Goal: Task Accomplishment & Management: Use online tool/utility

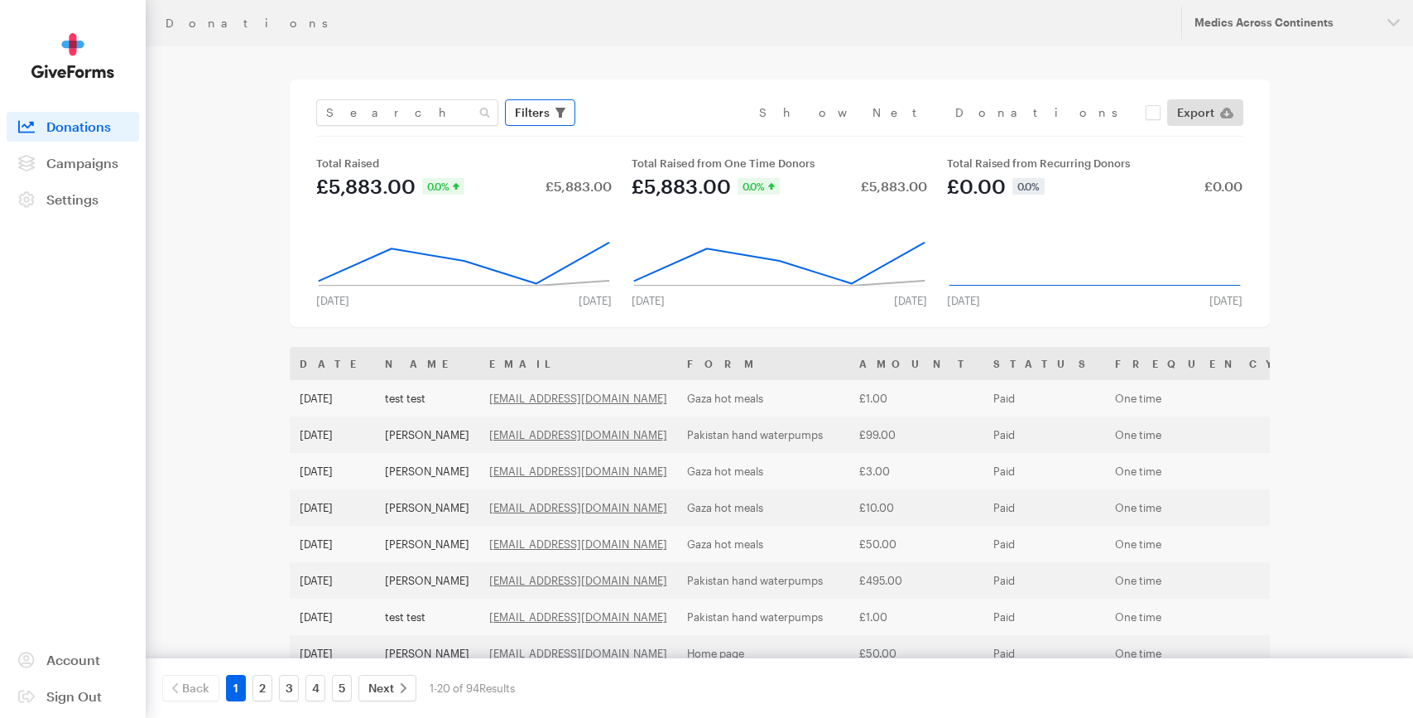
click at [517, 108] on span "Filters" at bounding box center [532, 113] width 35 height 20
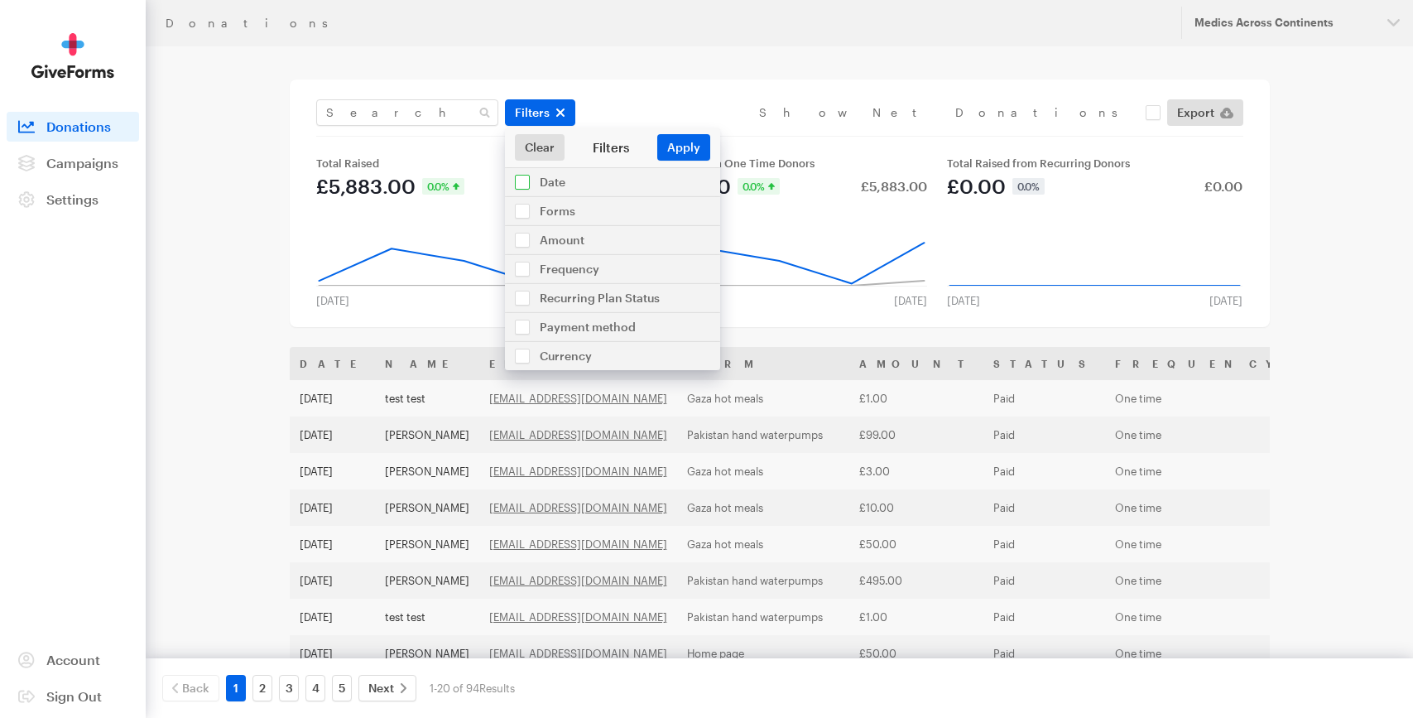
click at [514, 186] on input "checkbox" at bounding box center [612, 182] width 215 height 28
checkbox input "true"
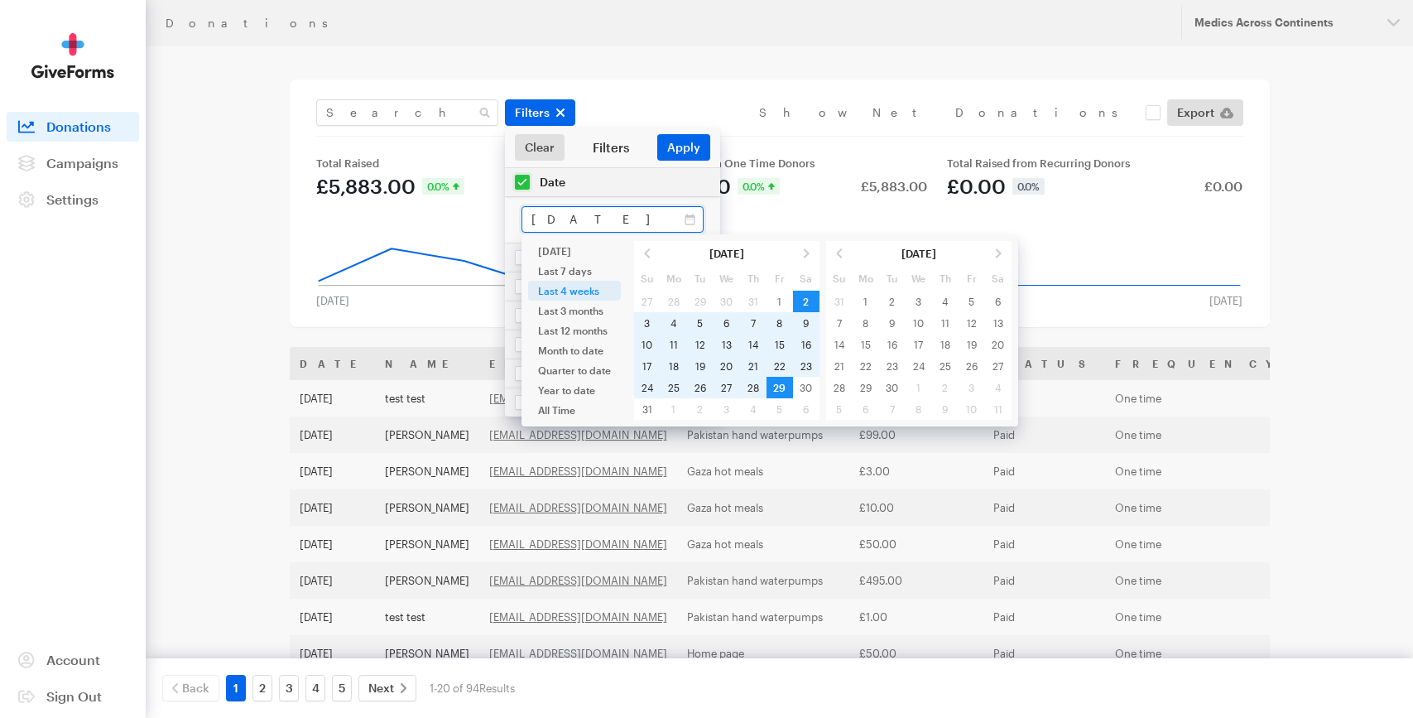
click at [547, 225] on input "Aug 02, 2025 - Aug 29, 2025" at bounding box center [612, 219] width 182 height 26
type input "Aug 01, 2025 - Aug 29, 2025"
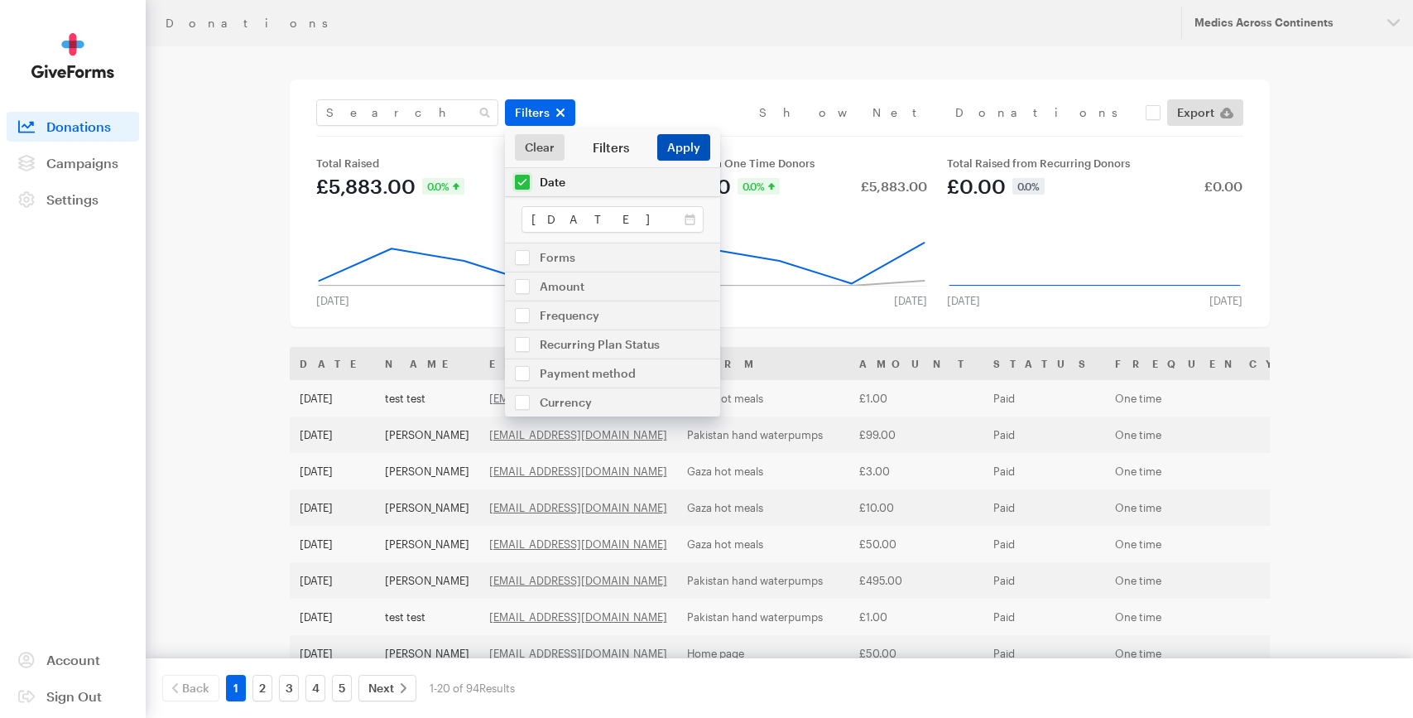
click at [682, 150] on button "Apply" at bounding box center [683, 147] width 53 height 26
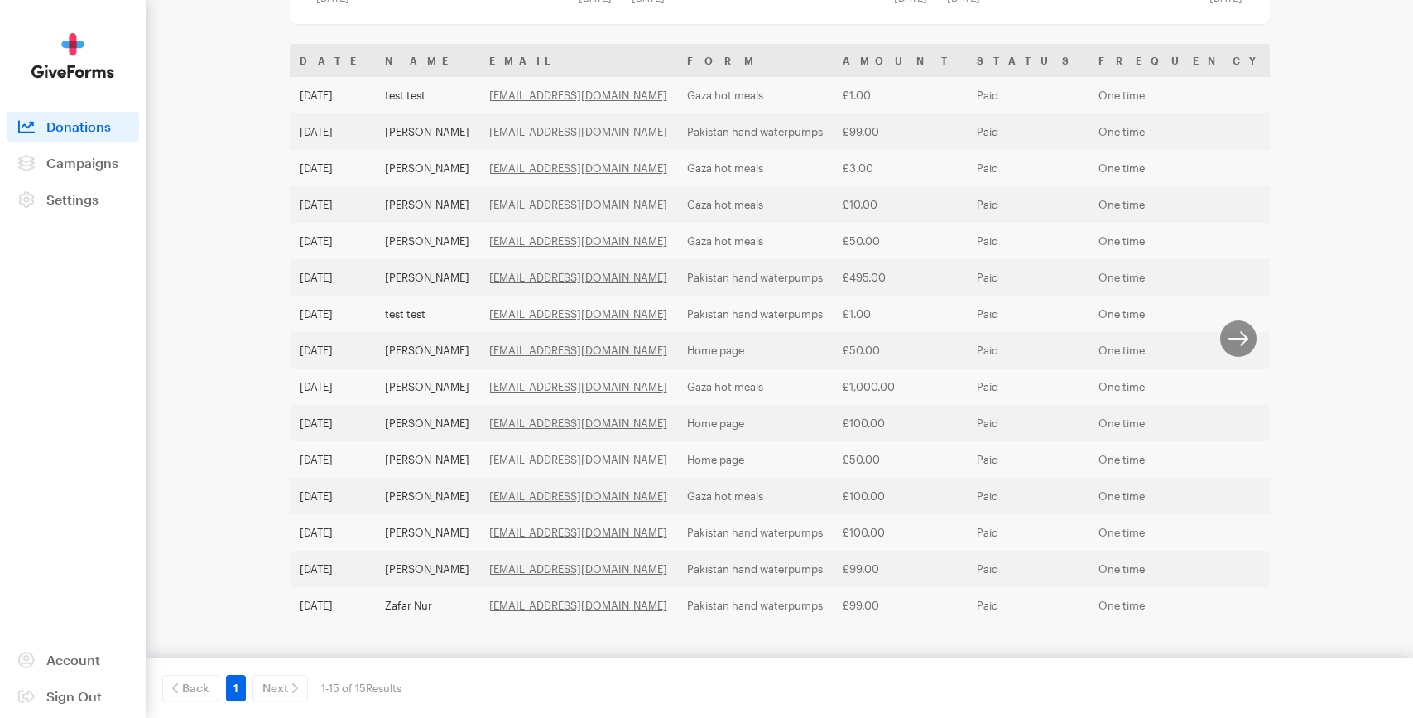
scroll to position [323, 0]
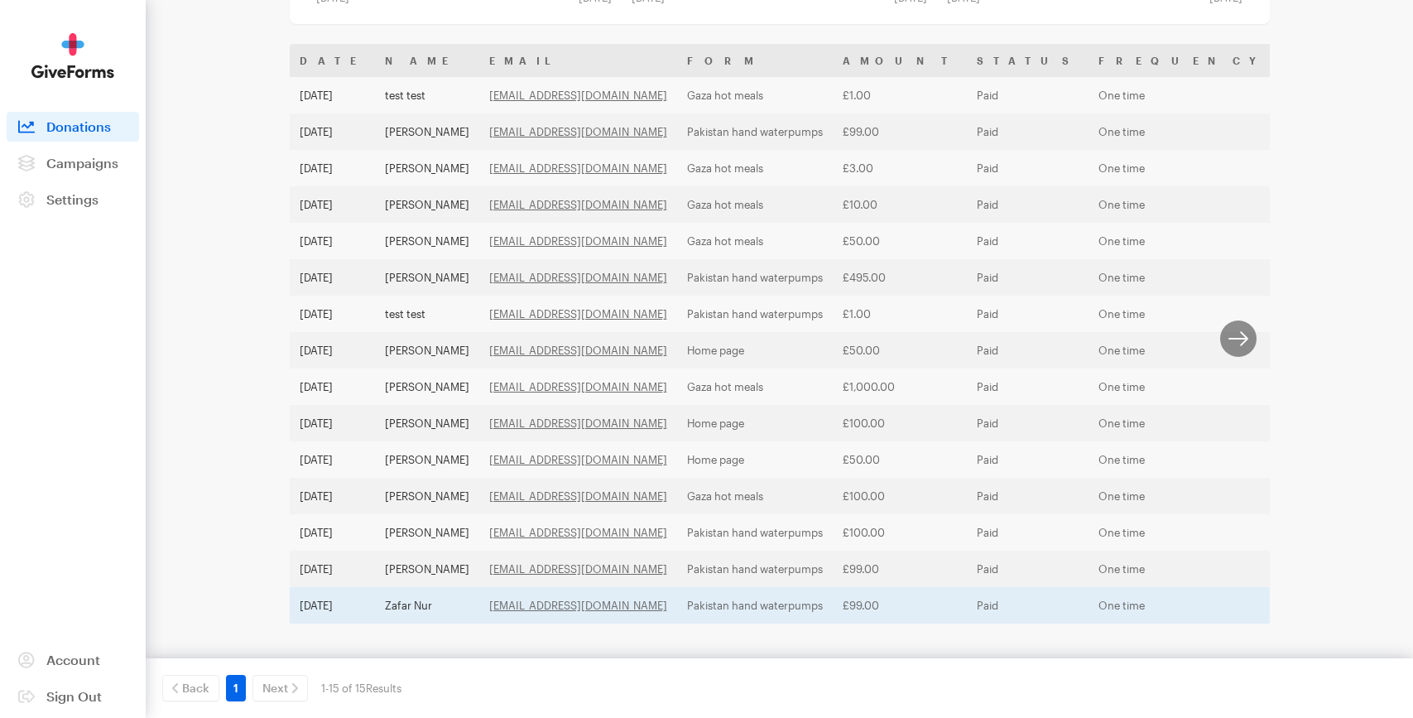
click at [408, 587] on td "Zafar Nur" at bounding box center [427, 605] width 104 height 36
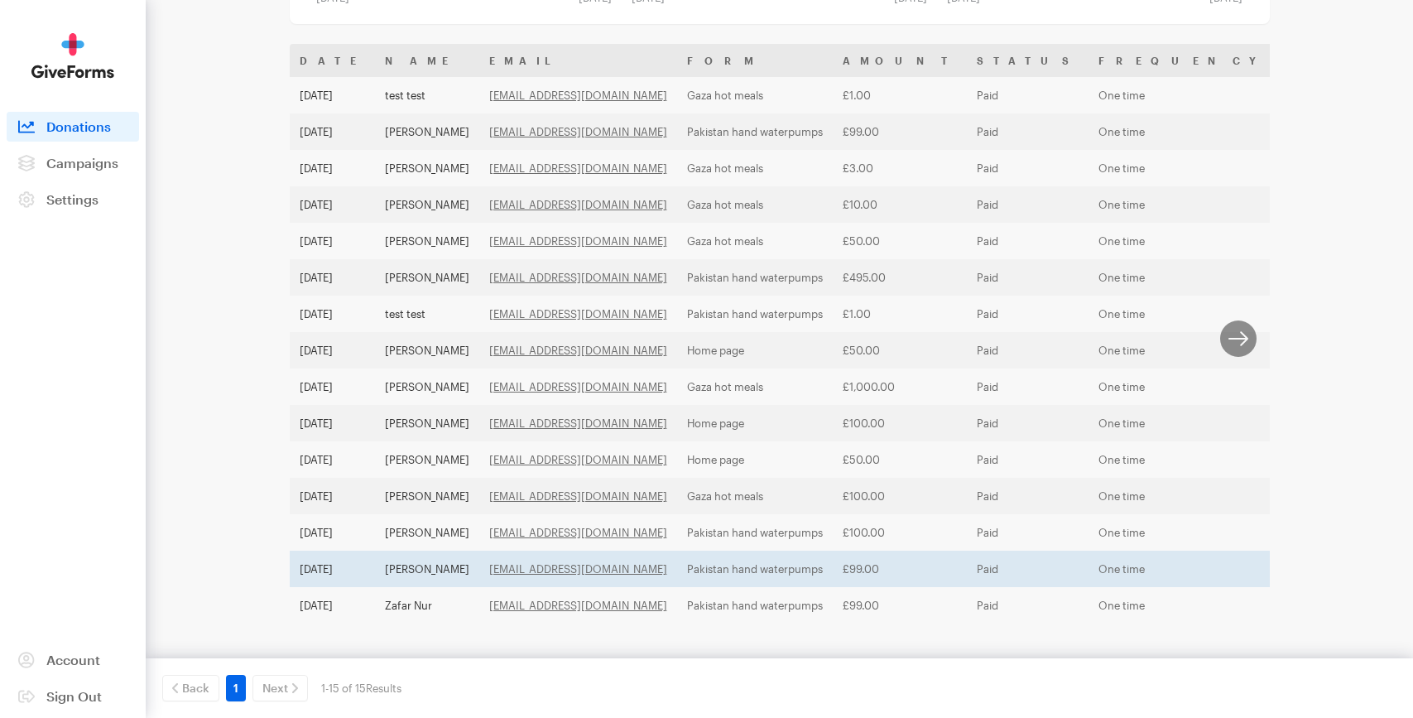
click at [402, 550] on td "Isuf Zhilli" at bounding box center [427, 568] width 104 height 36
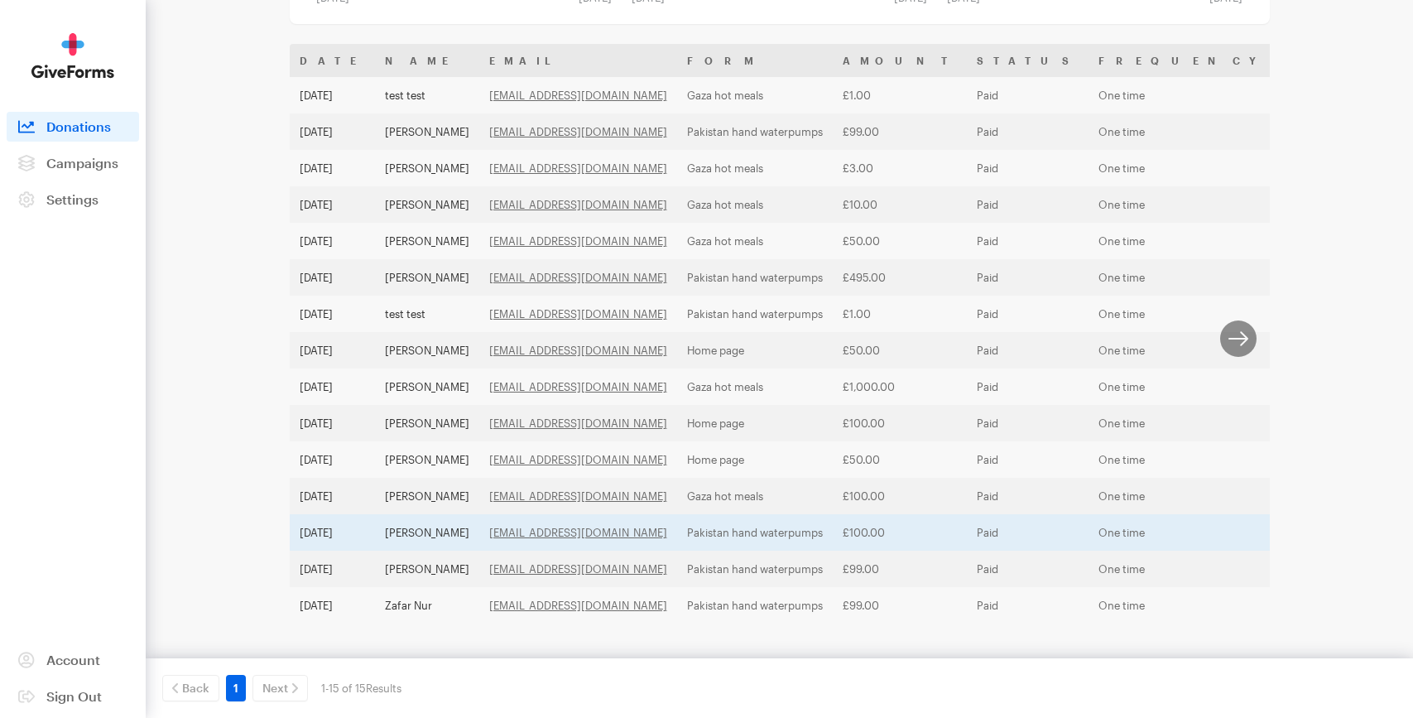
click at [431, 514] on td "[PERSON_NAME]" at bounding box center [427, 532] width 104 height 36
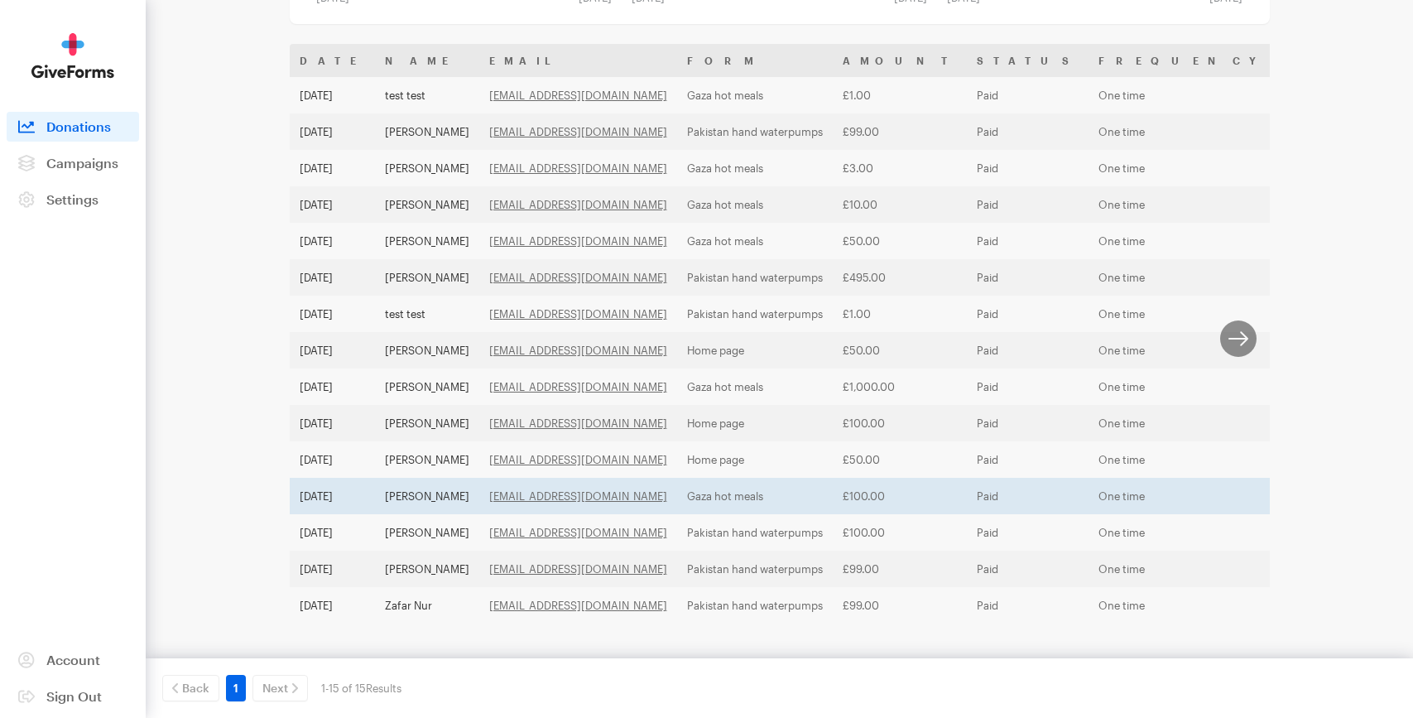
click at [433, 479] on td "Muhammad Rashid Siddiqui" at bounding box center [427, 496] width 104 height 36
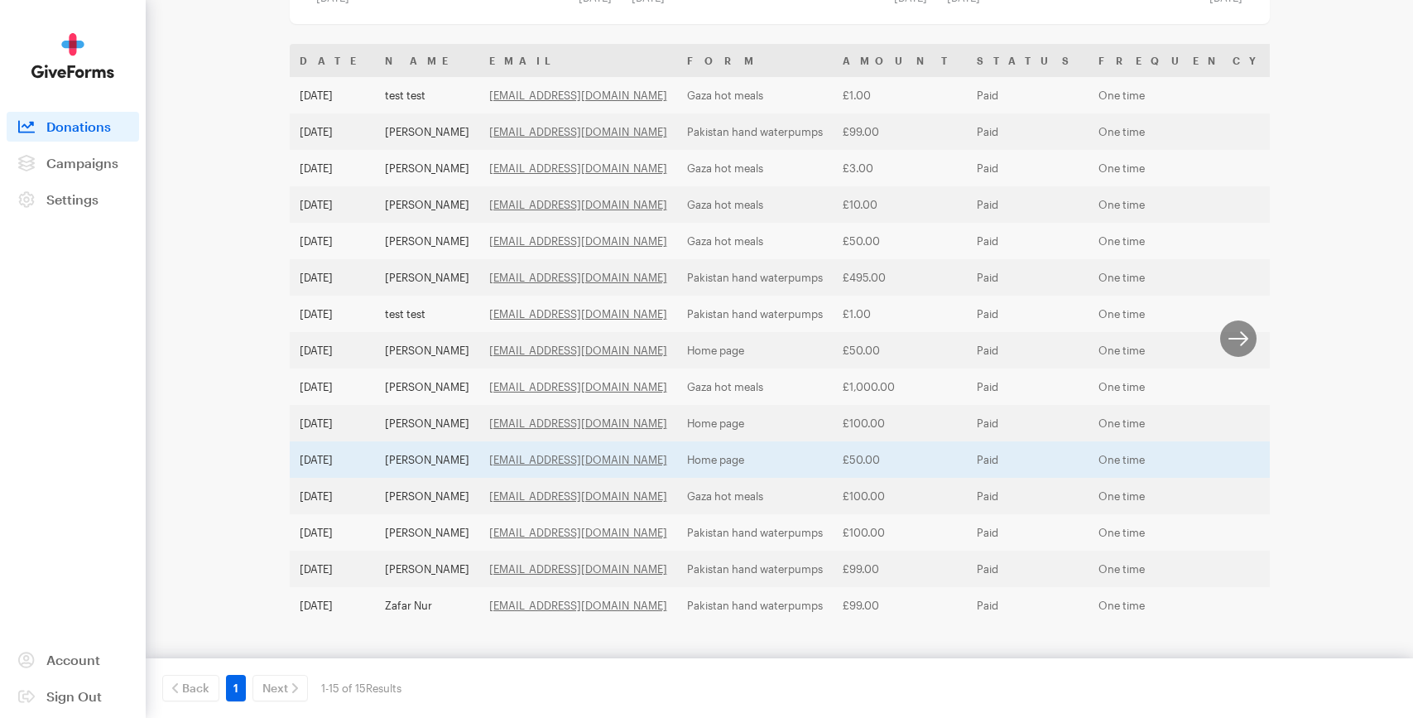
click at [436, 441] on td "Omar Algurabi" at bounding box center [427, 459] width 104 height 36
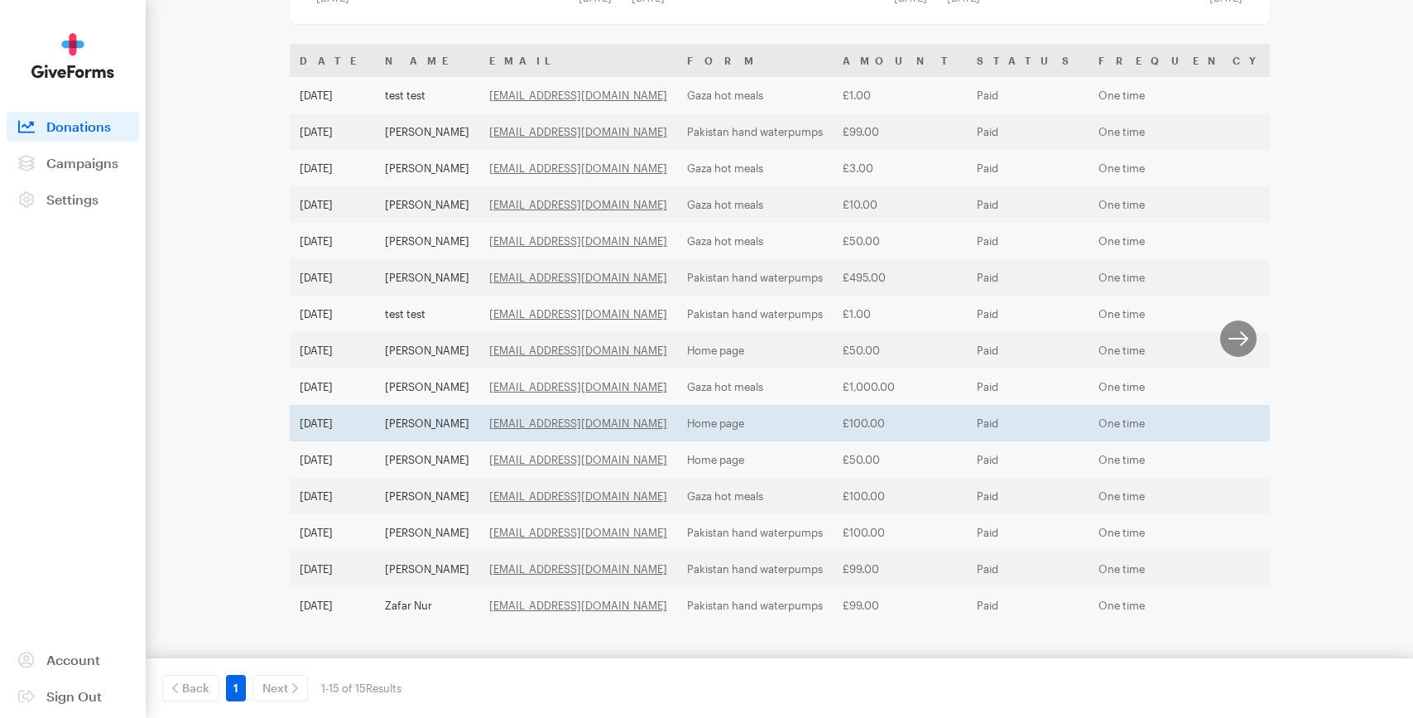
click at [435, 405] on td "Razi Rashid" at bounding box center [427, 423] width 104 height 36
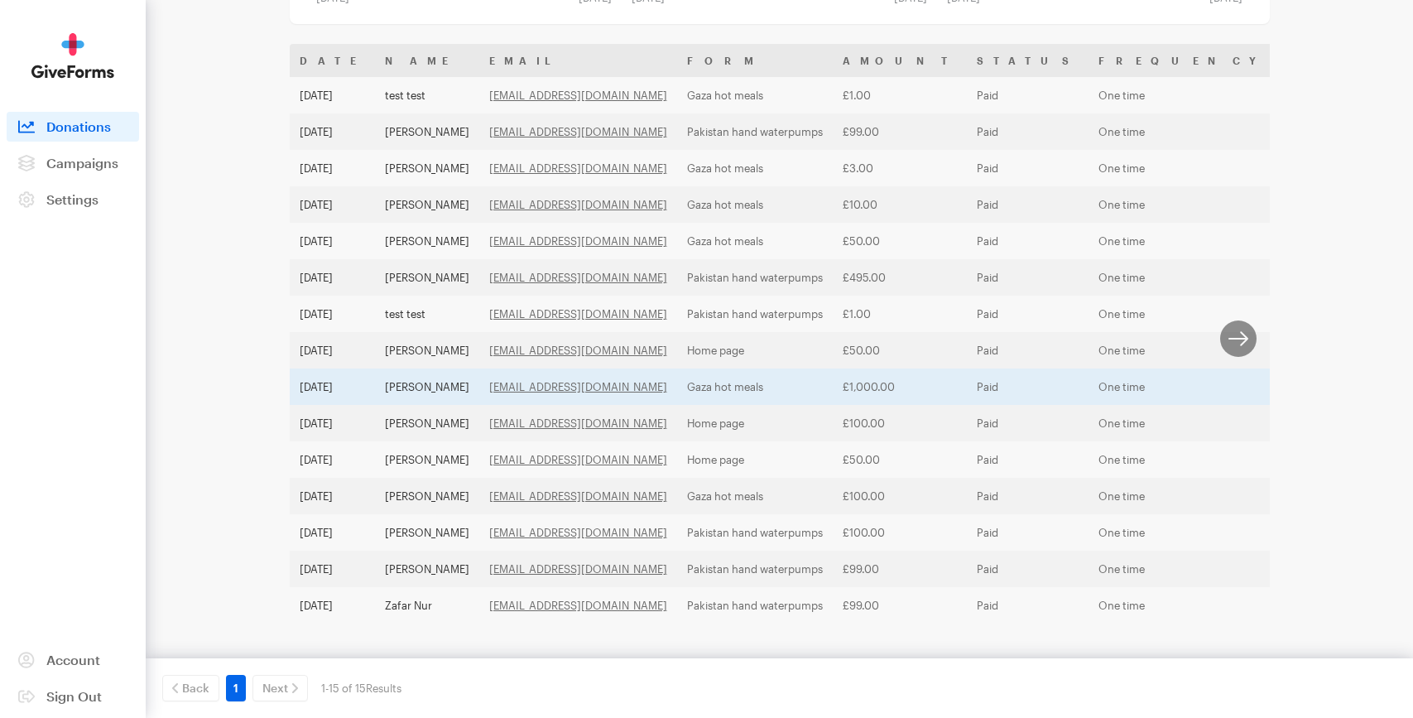
click at [444, 368] on td "Rashada Mahmood" at bounding box center [427, 386] width 104 height 36
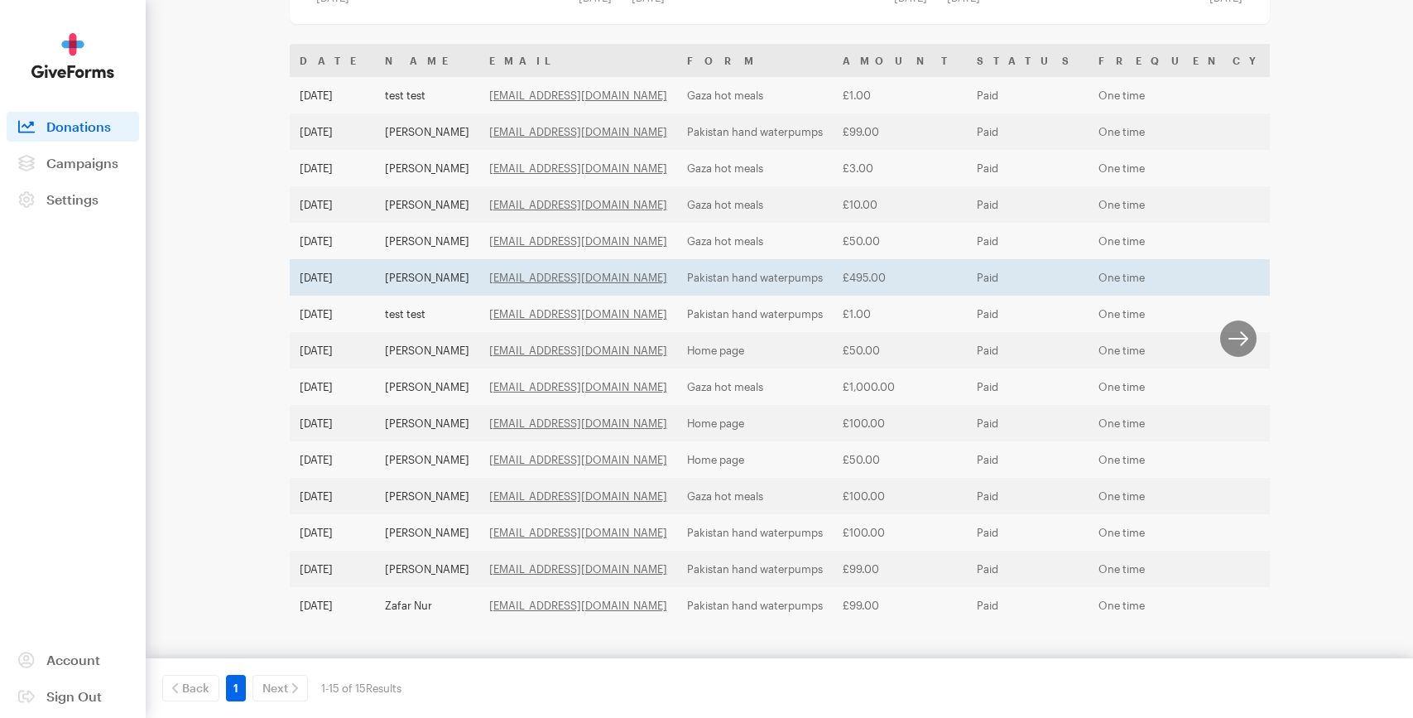
click at [470, 267] on td "Mohammad Anwar" at bounding box center [427, 277] width 104 height 36
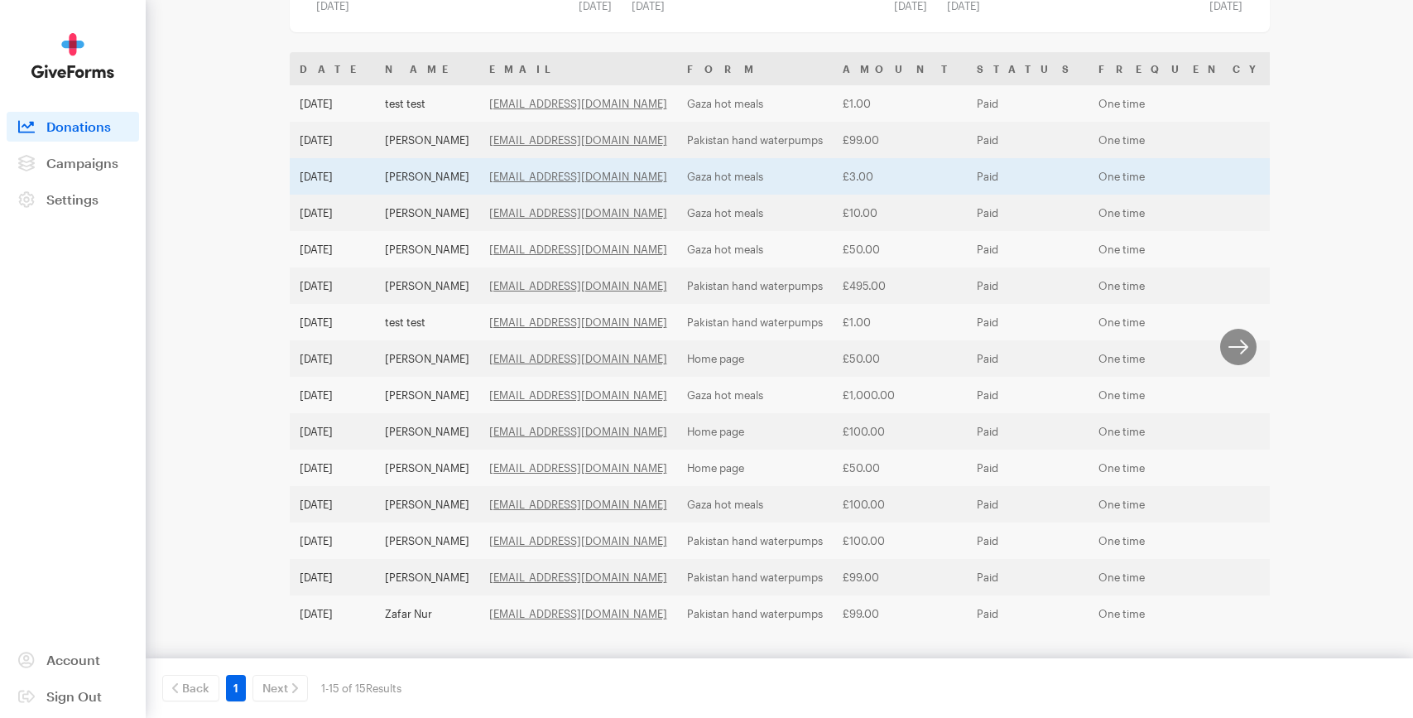
scroll to position [291, 0]
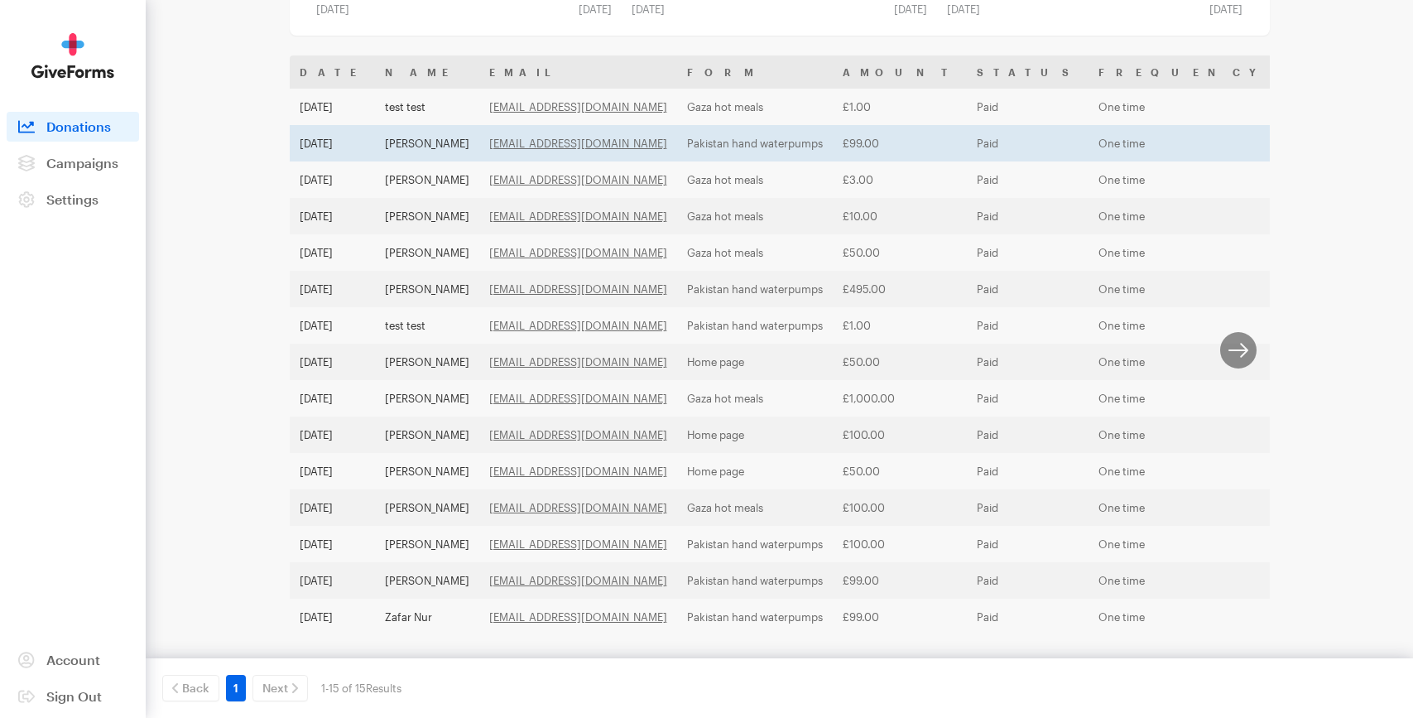
click at [825, 145] on td "Pakistan hand waterpumps" at bounding box center [755, 143] width 156 height 36
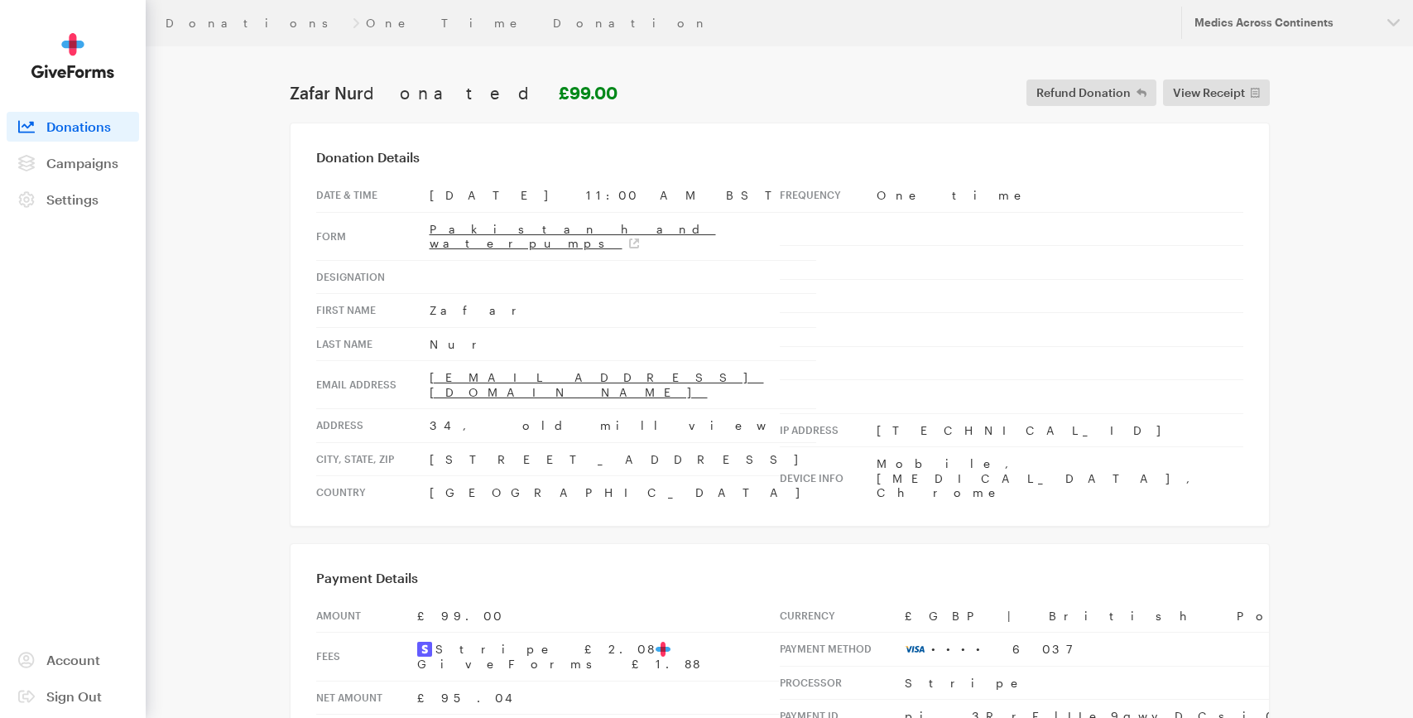
scroll to position [294, 0]
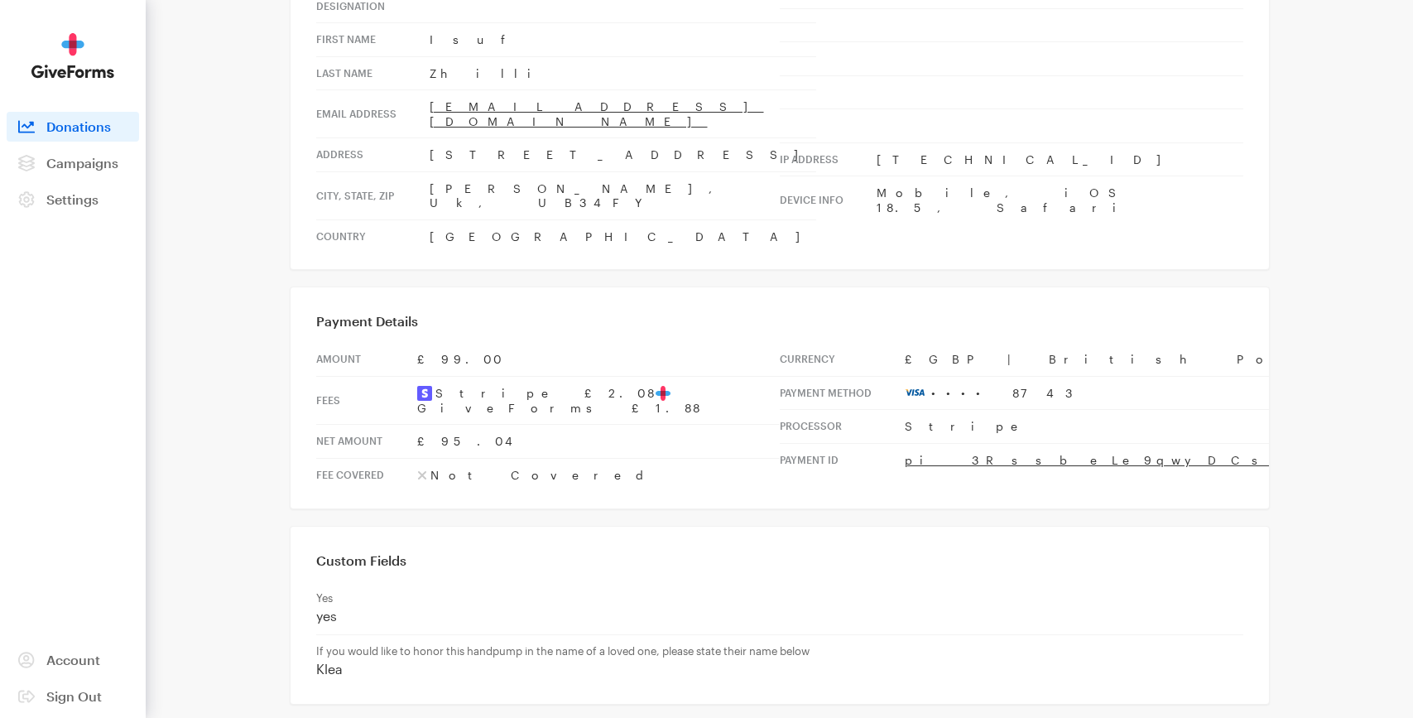
scroll to position [294, 0]
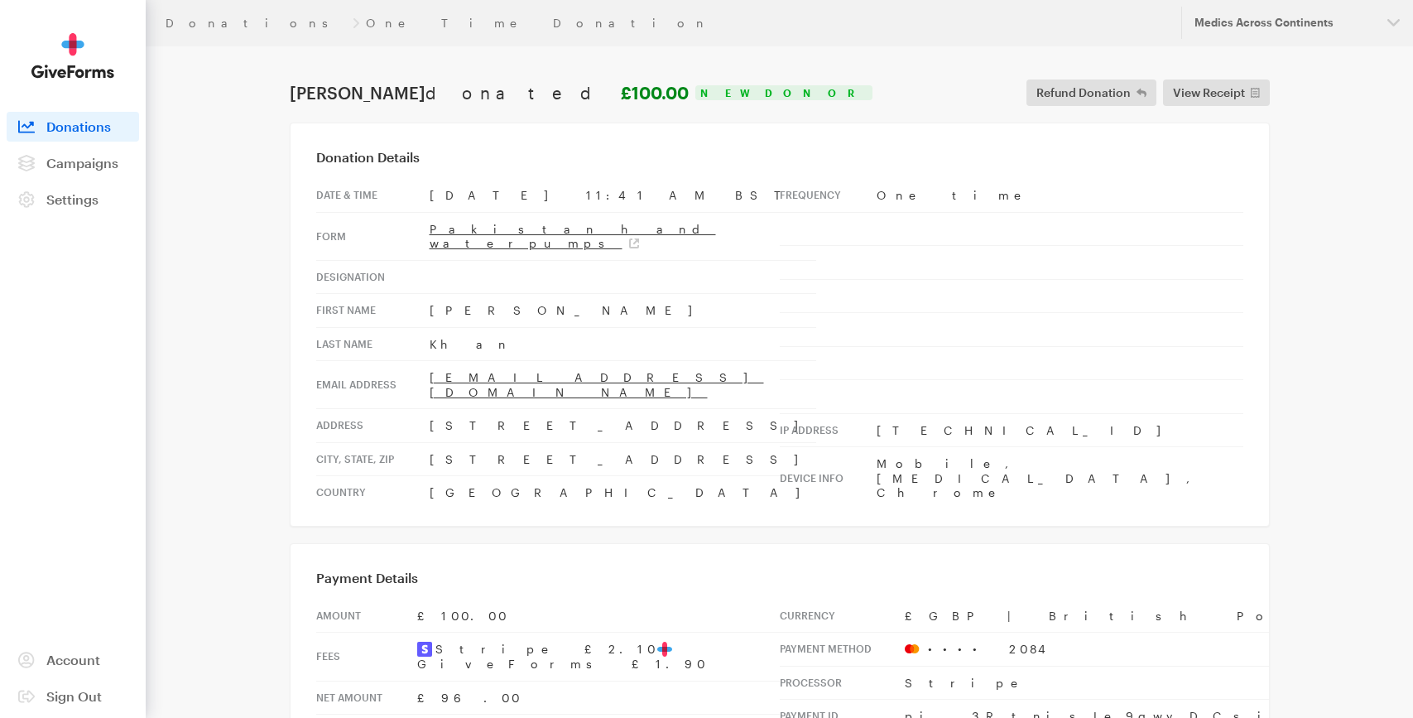
scroll to position [294, 0]
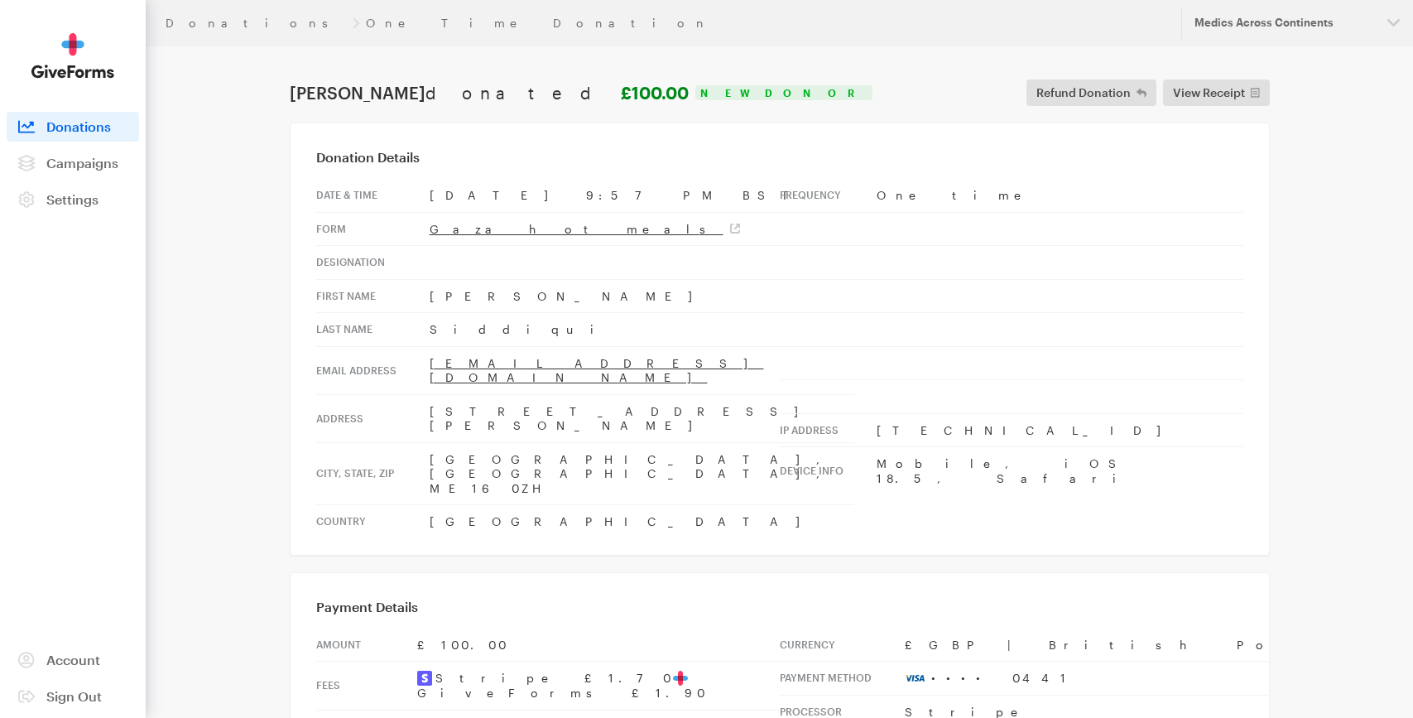
drag, startPoint x: 537, startPoint y: 298, endPoint x: 404, endPoint y: 297, distance: 133.3
click at [404, 297] on tr "First Name Muhammad Rashid" at bounding box center [585, 296] width 538 height 34
copy tr "Muhammad Rashid"
click at [488, 331] on td "Siddiqui" at bounding box center [642, 330] width 425 height 34
drag, startPoint x: 475, startPoint y: 329, endPoint x: 403, endPoint y: 329, distance: 72.0
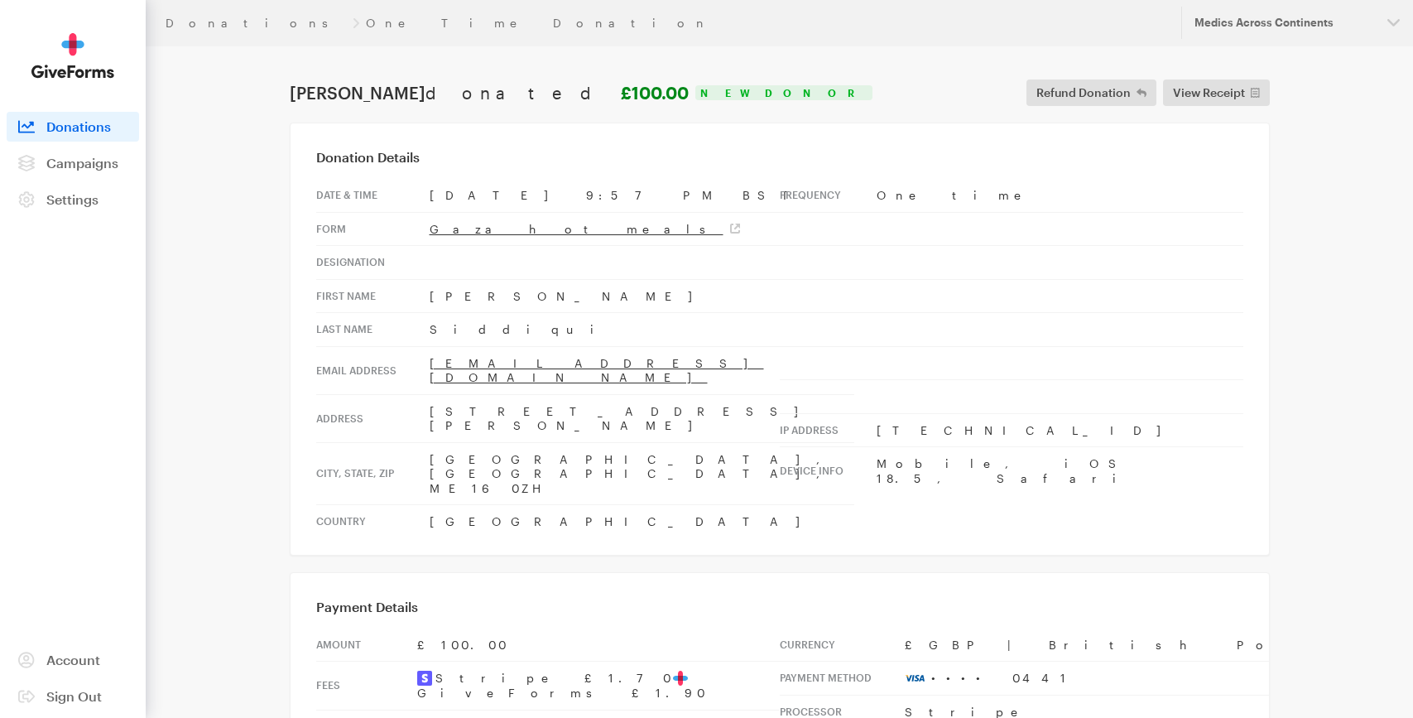
click at [403, 329] on tr "Last Name Siddiqui" at bounding box center [585, 330] width 538 height 34
copy tr "Siddiqui"
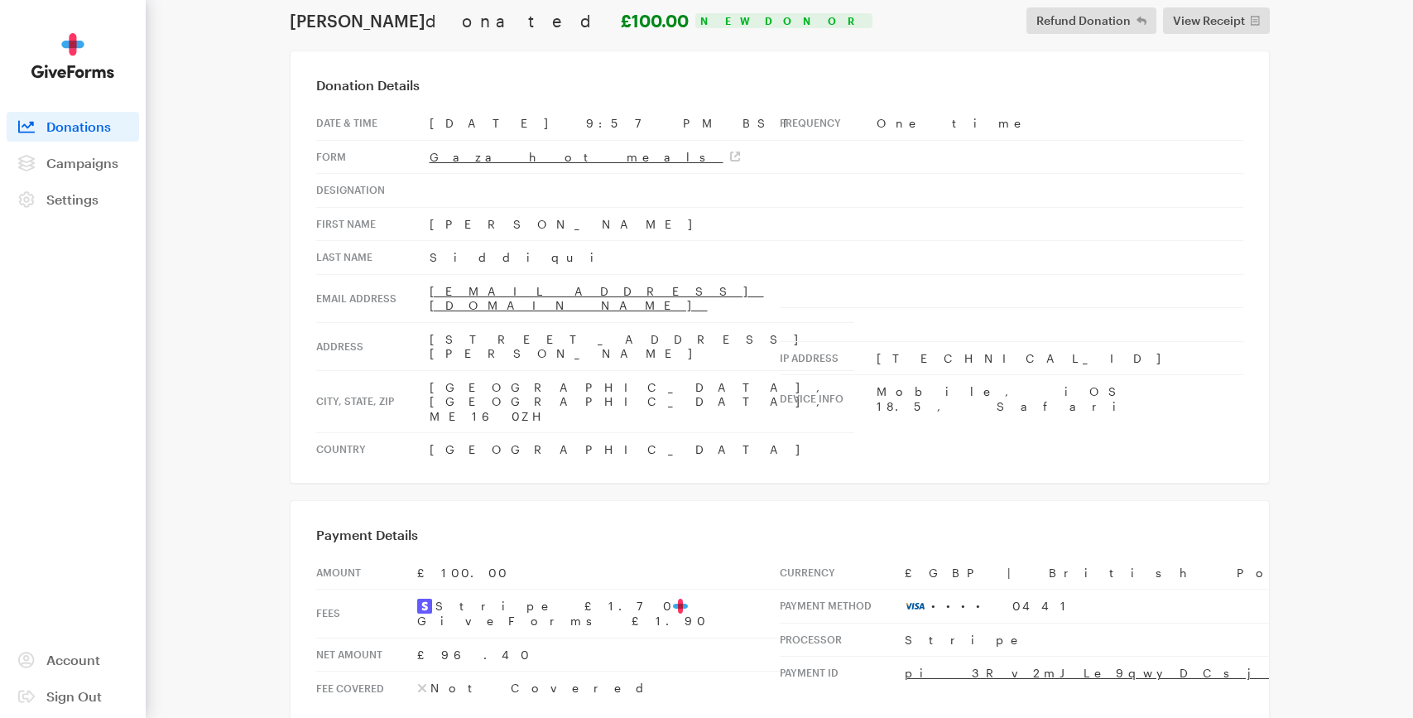
scroll to position [78, 0]
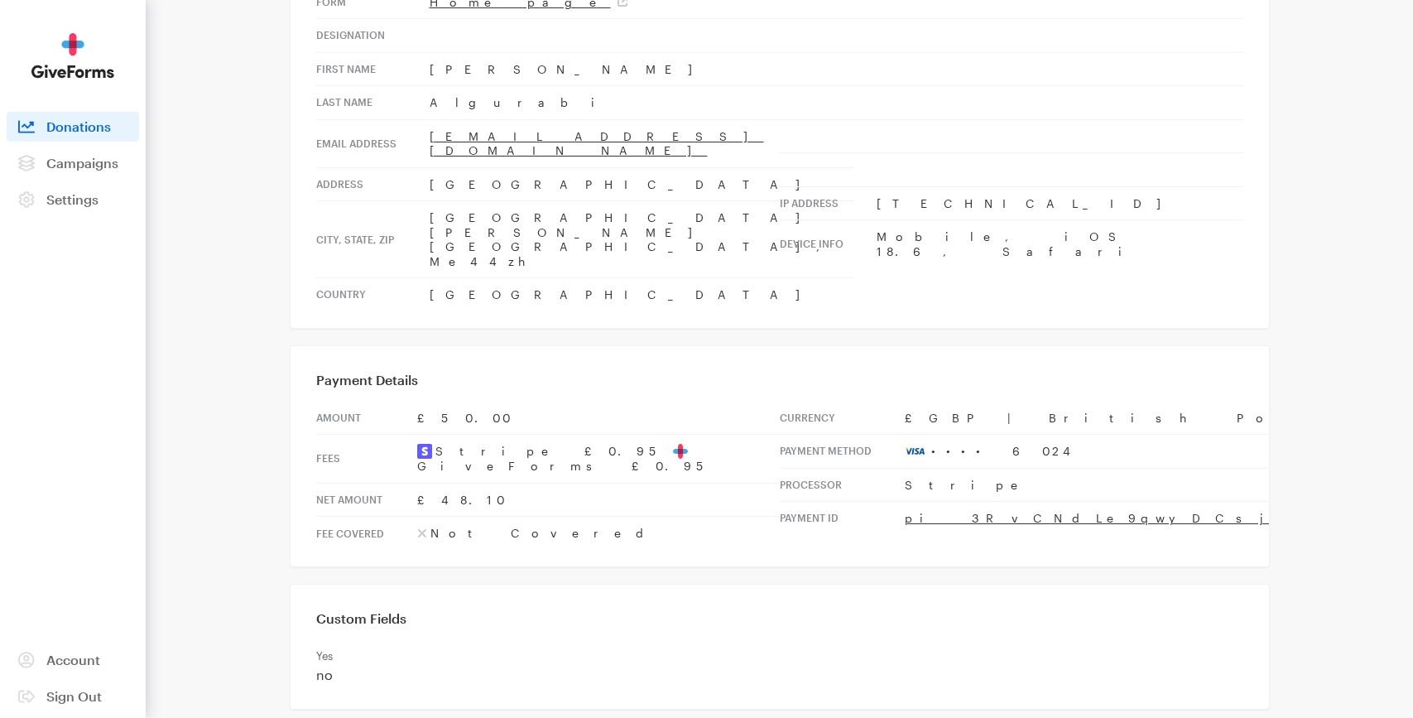
scroll to position [241, 0]
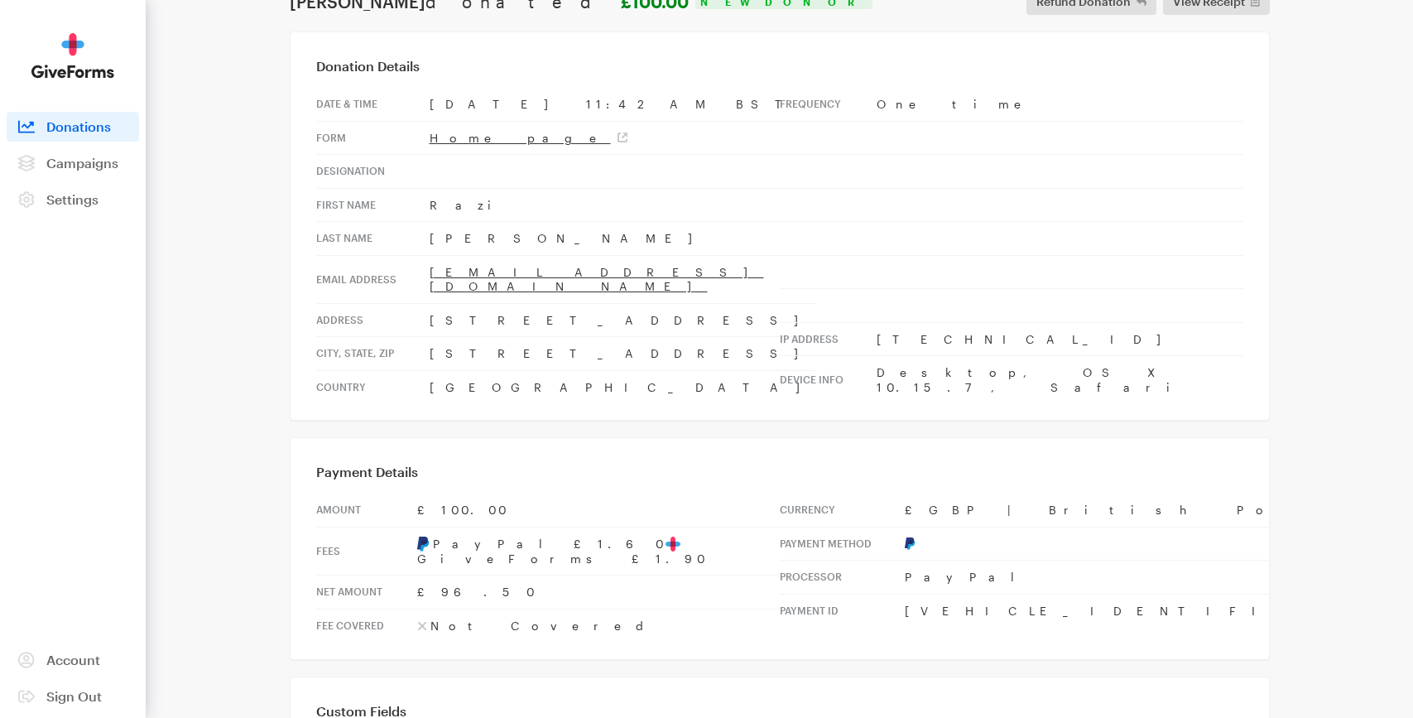
scroll to position [241, 0]
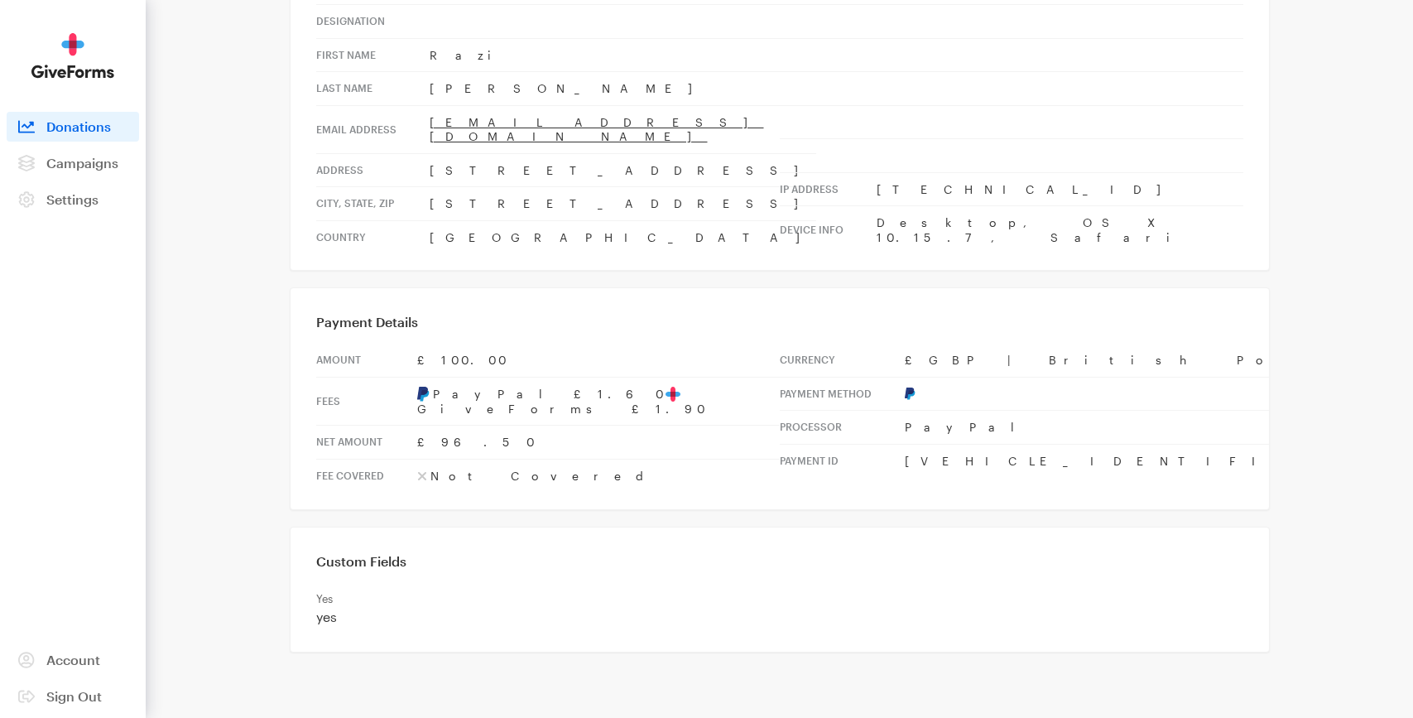
click at [435, 55] on td "Razi" at bounding box center [623, 55] width 387 height 34
copy td "Razi"
click at [444, 90] on td "Rashid" at bounding box center [623, 89] width 387 height 34
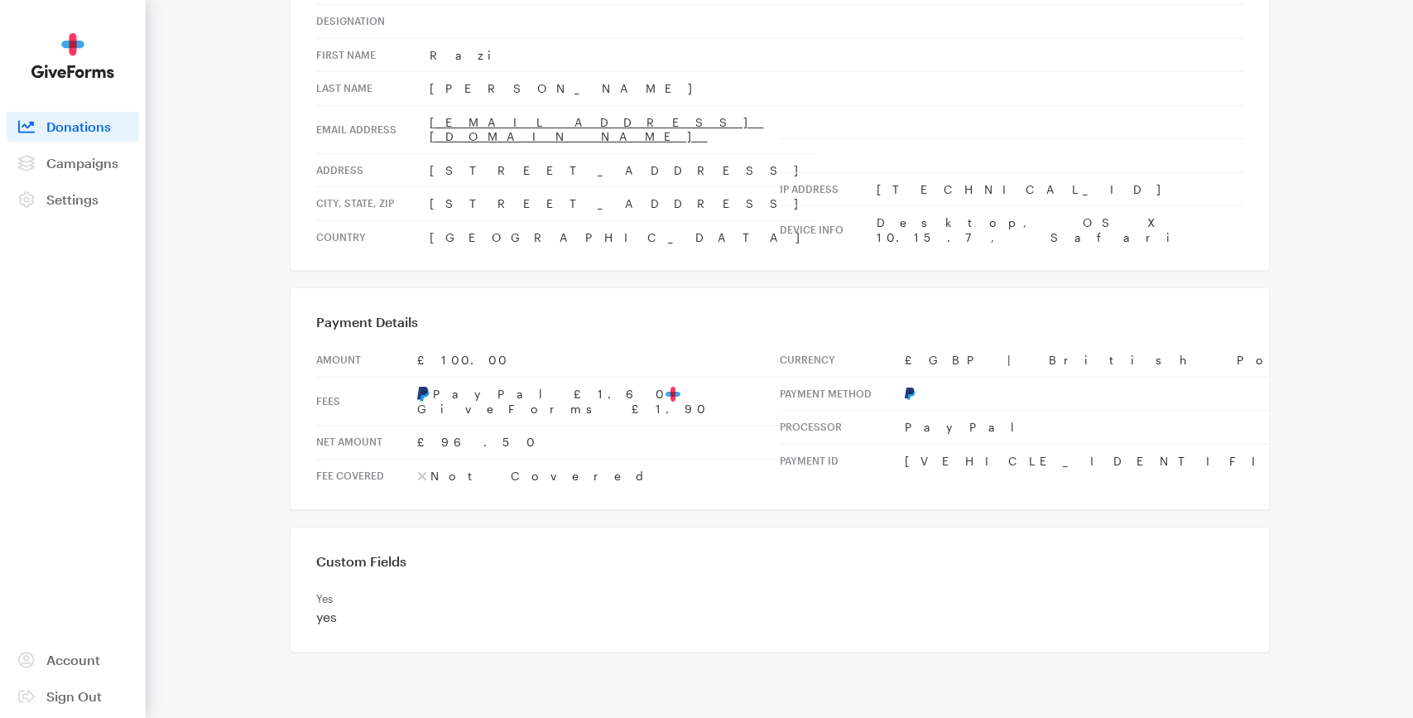
copy td "Rashid"
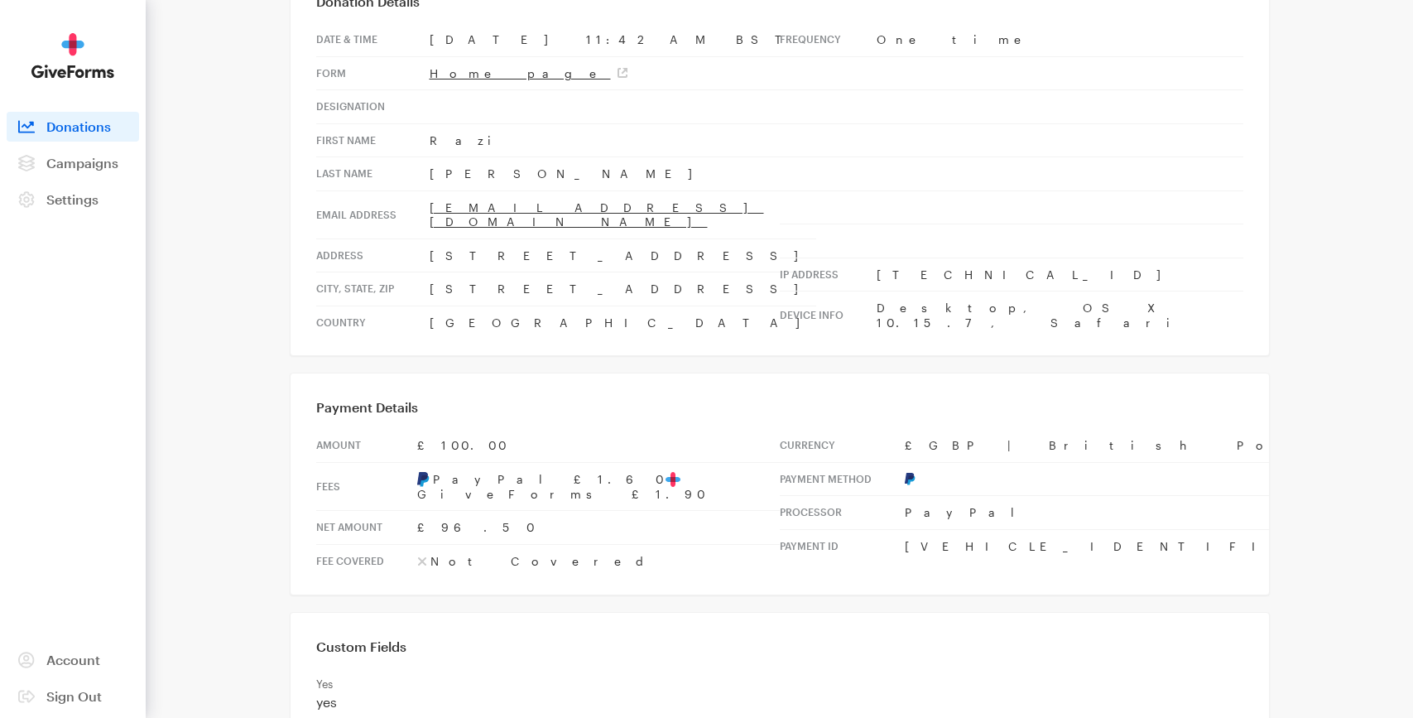
scroll to position [0, 0]
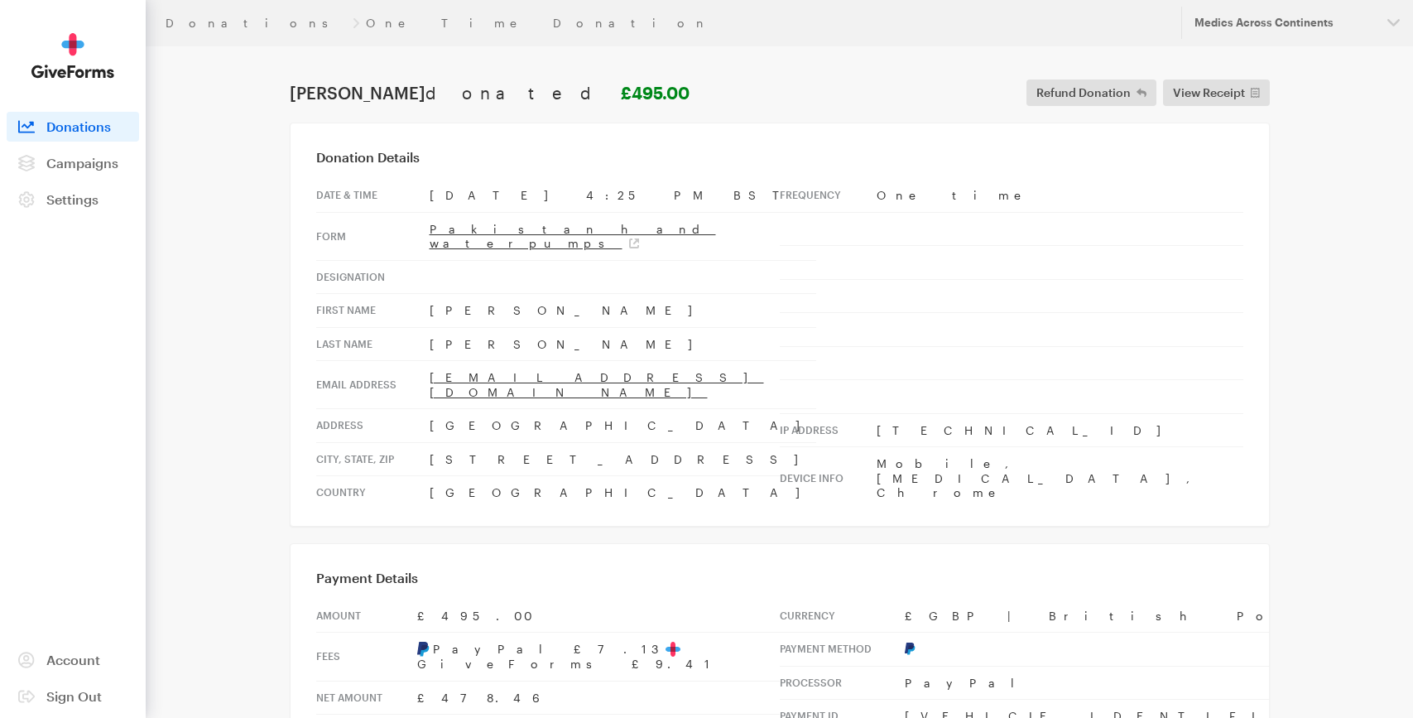
click at [491, 304] on td "Mohammad" at bounding box center [623, 311] width 387 height 34
click at [465, 296] on td "Mohammad" at bounding box center [623, 311] width 387 height 34
copy td "Mohammad"
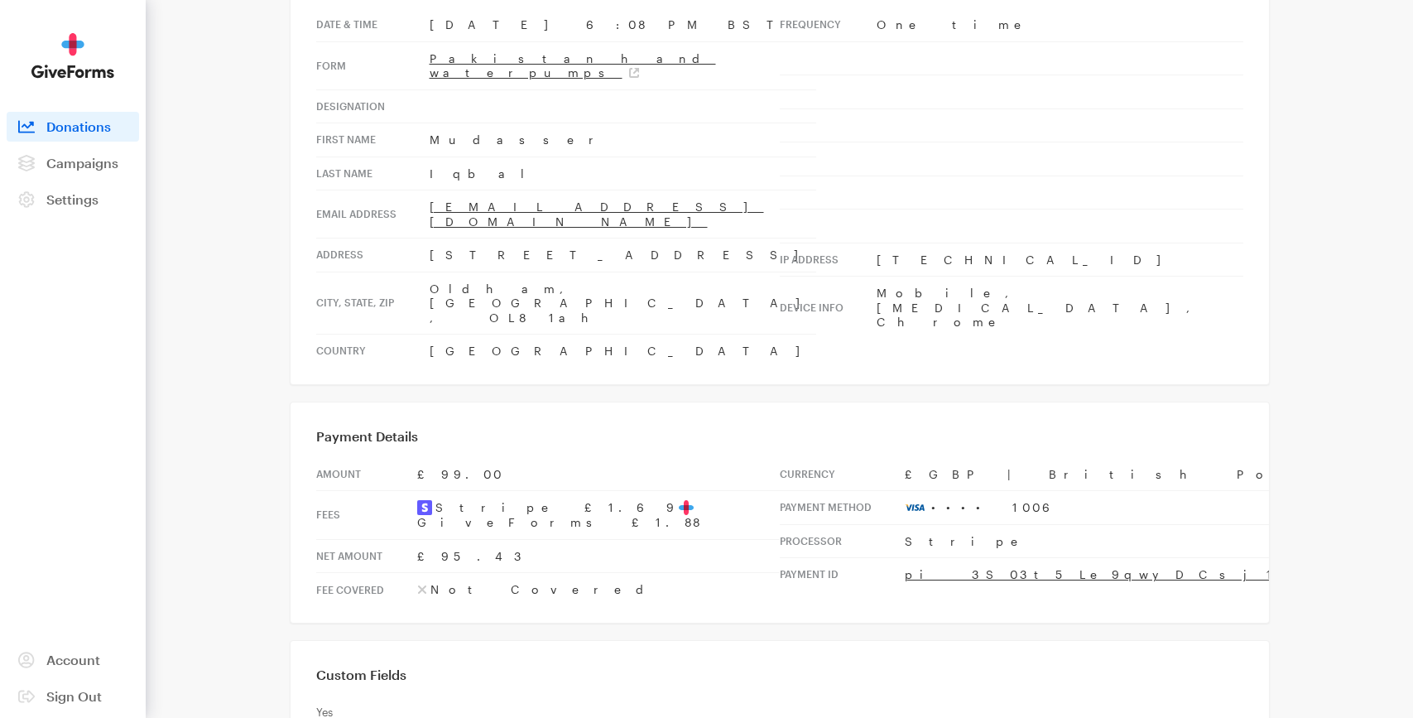
scroll to position [294, 0]
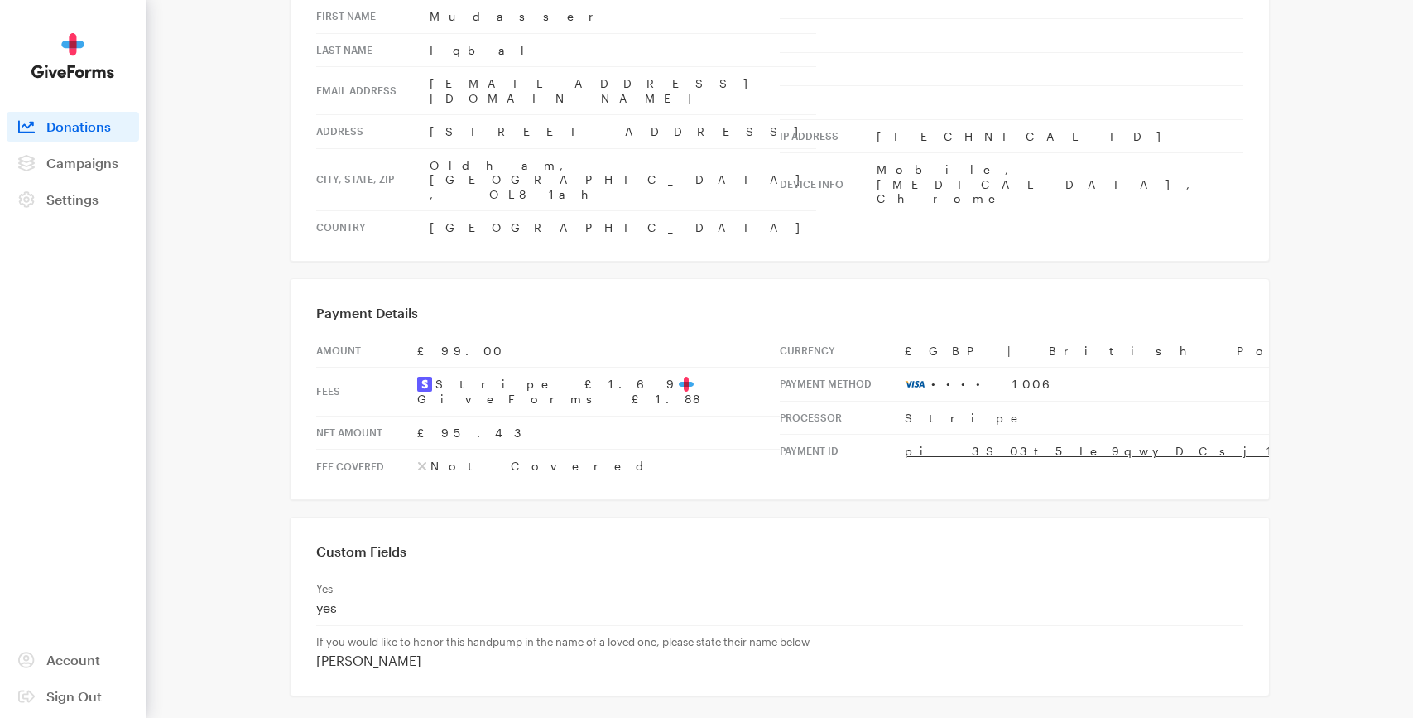
click at [425, 652] on p "[PERSON_NAME]" at bounding box center [779, 660] width 927 height 17
drag, startPoint x: 420, startPoint y: 587, endPoint x: 317, endPoint y: 593, distance: 102.8
click at [317, 652] on p "Gulshan Akhtar" at bounding box center [779, 660] width 927 height 17
copy p "Gulshan Akhtar"
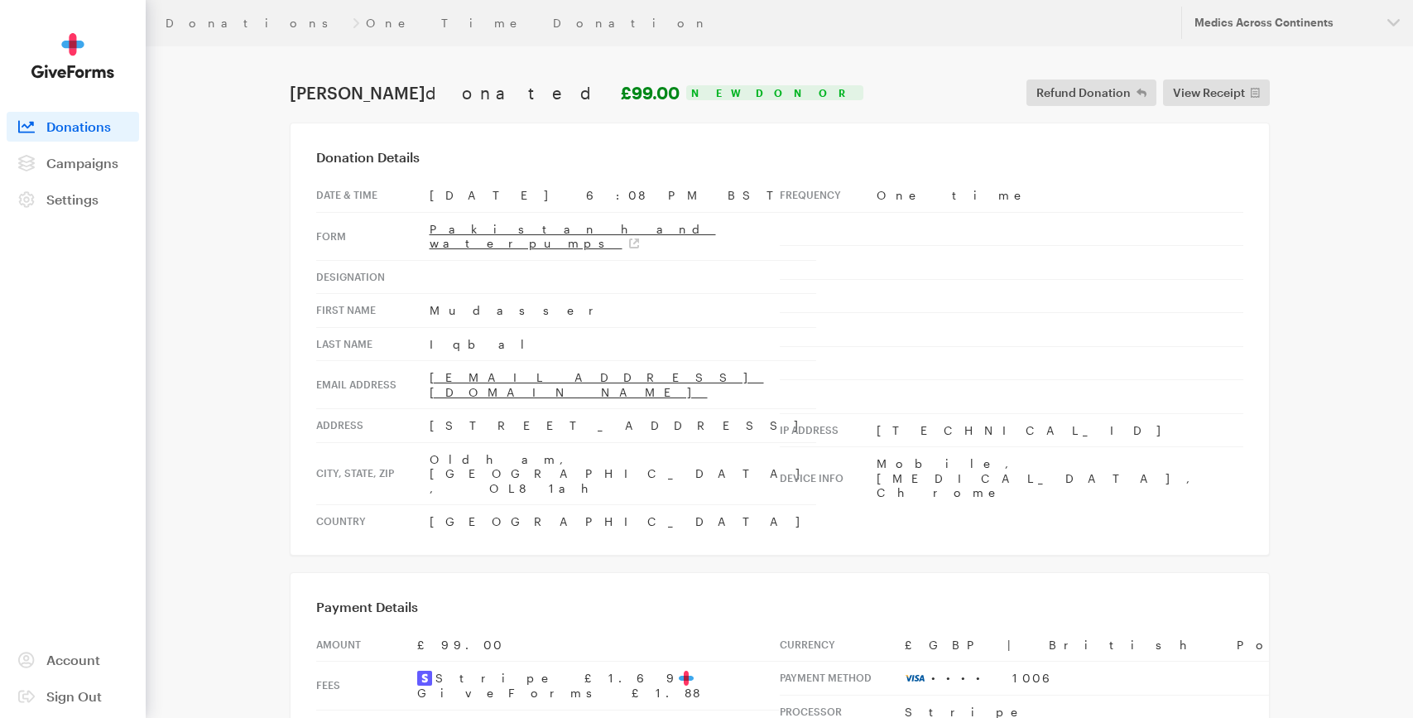
click at [66, 129] on span "Donations" at bounding box center [78, 126] width 65 height 16
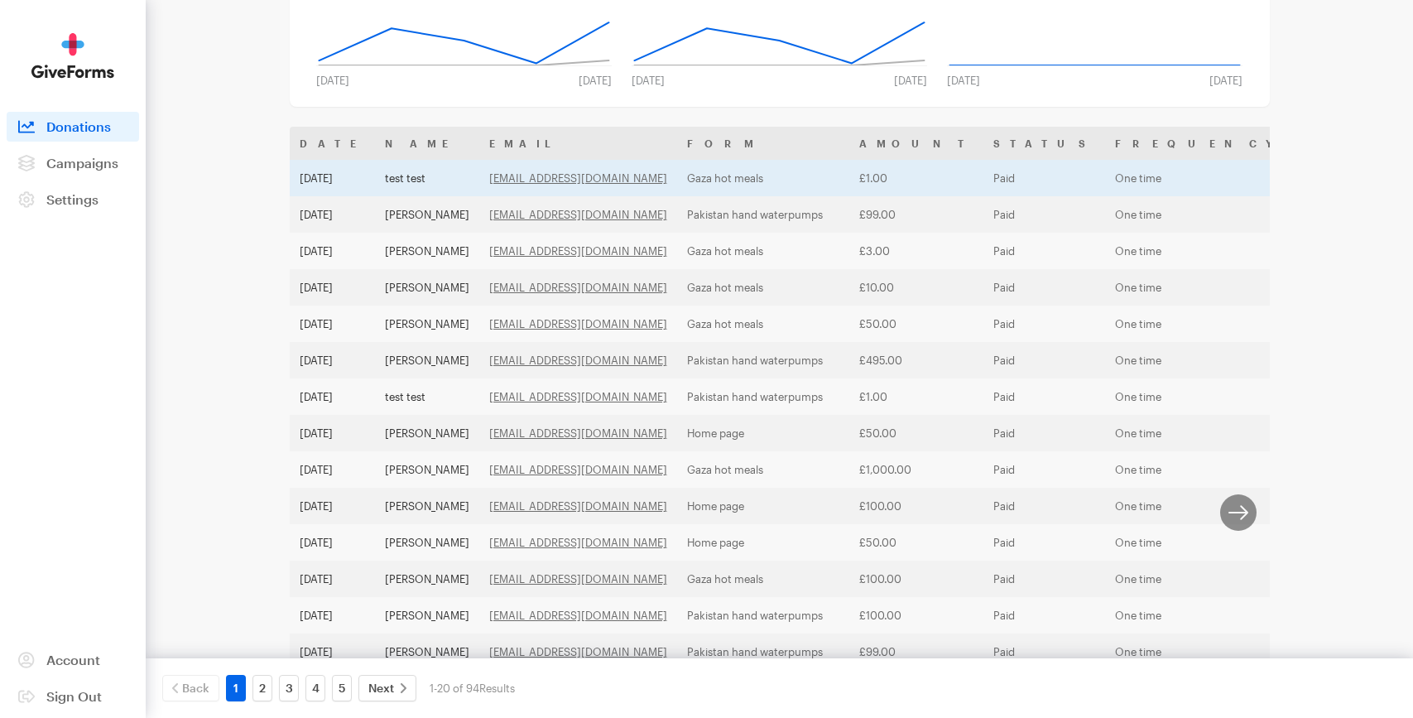
scroll to position [223, 0]
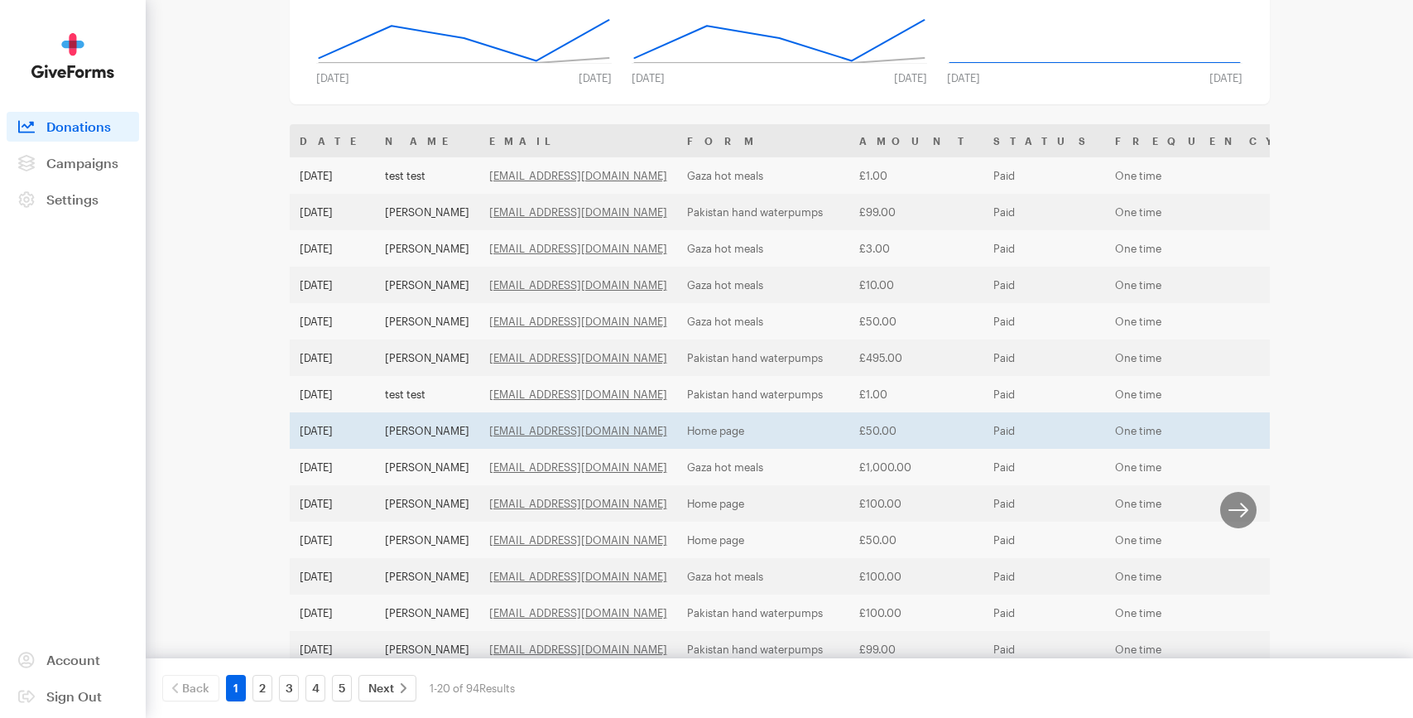
click at [787, 427] on td "Home page" at bounding box center [763, 430] width 172 height 36
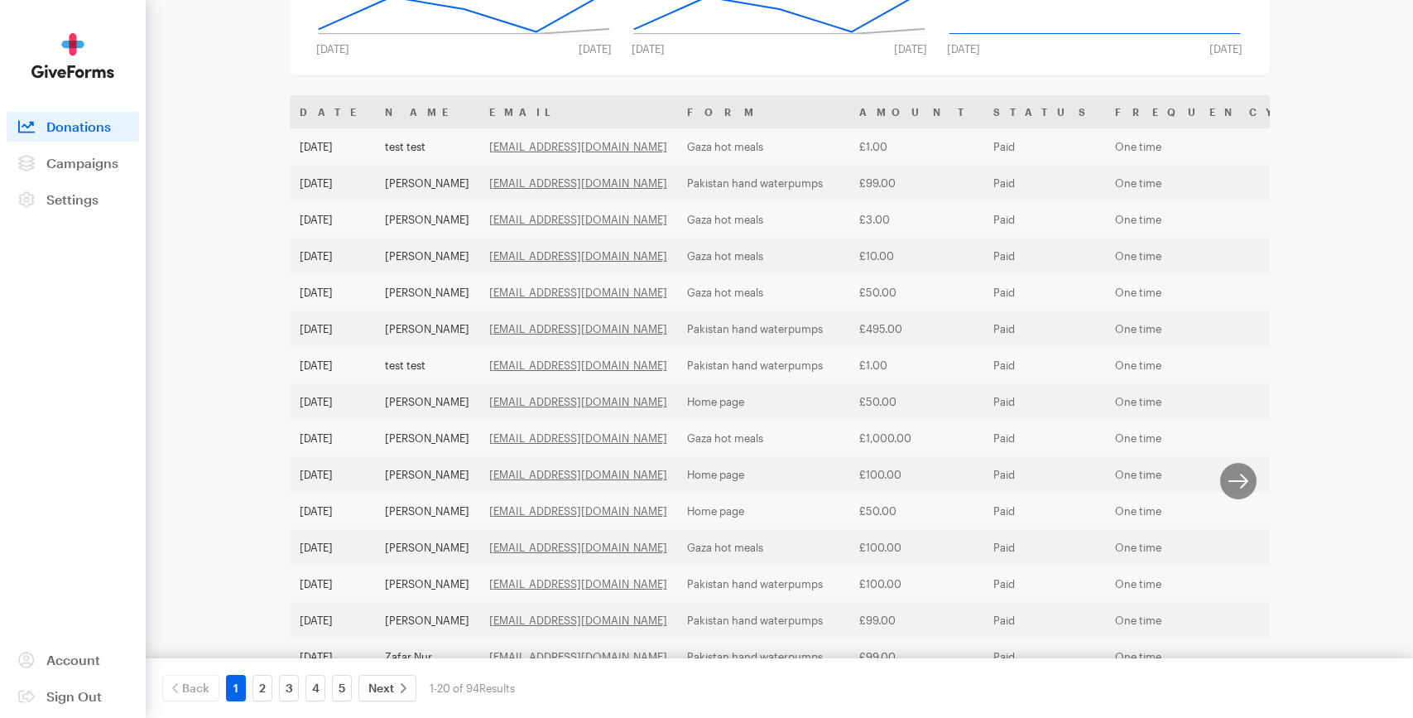
scroll to position [0, 0]
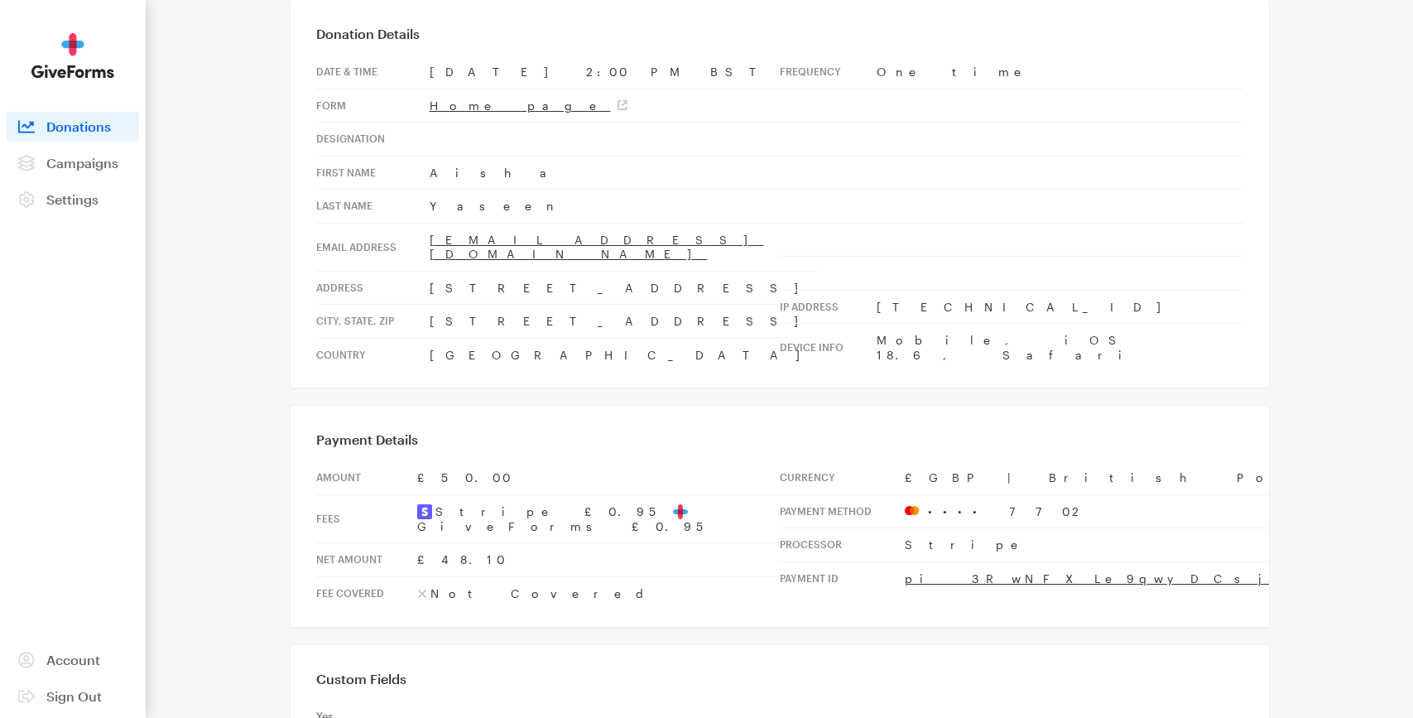
scroll to position [115, 0]
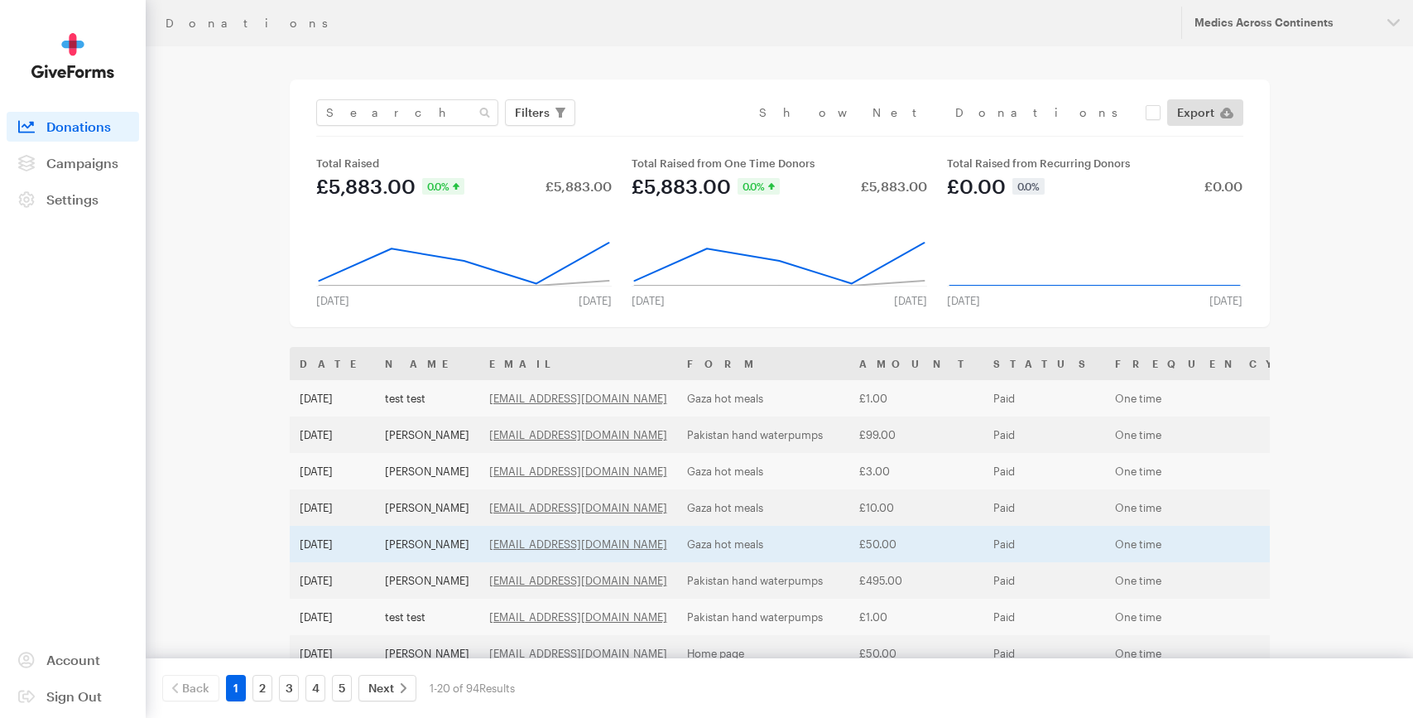
scroll to position [152, 0]
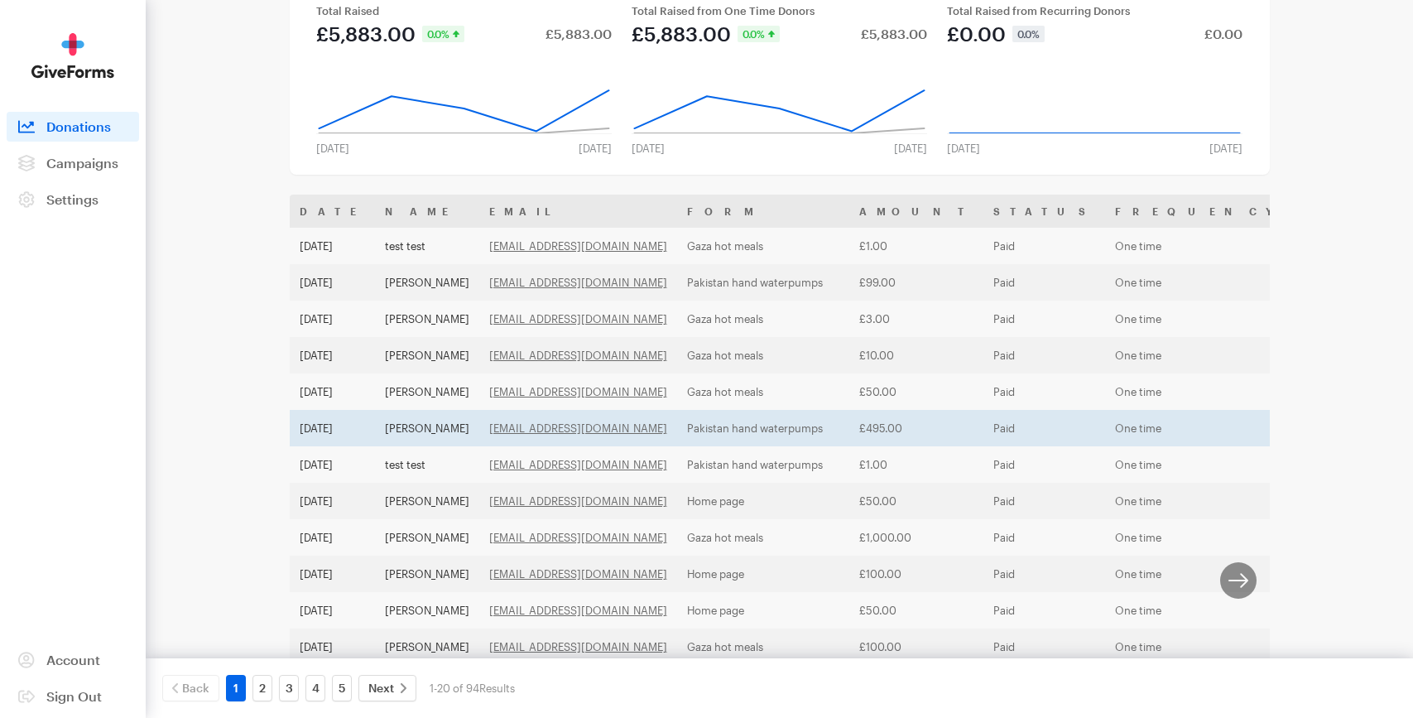
click at [1105, 426] on td "One time" at bounding box center [1200, 428] width 190 height 36
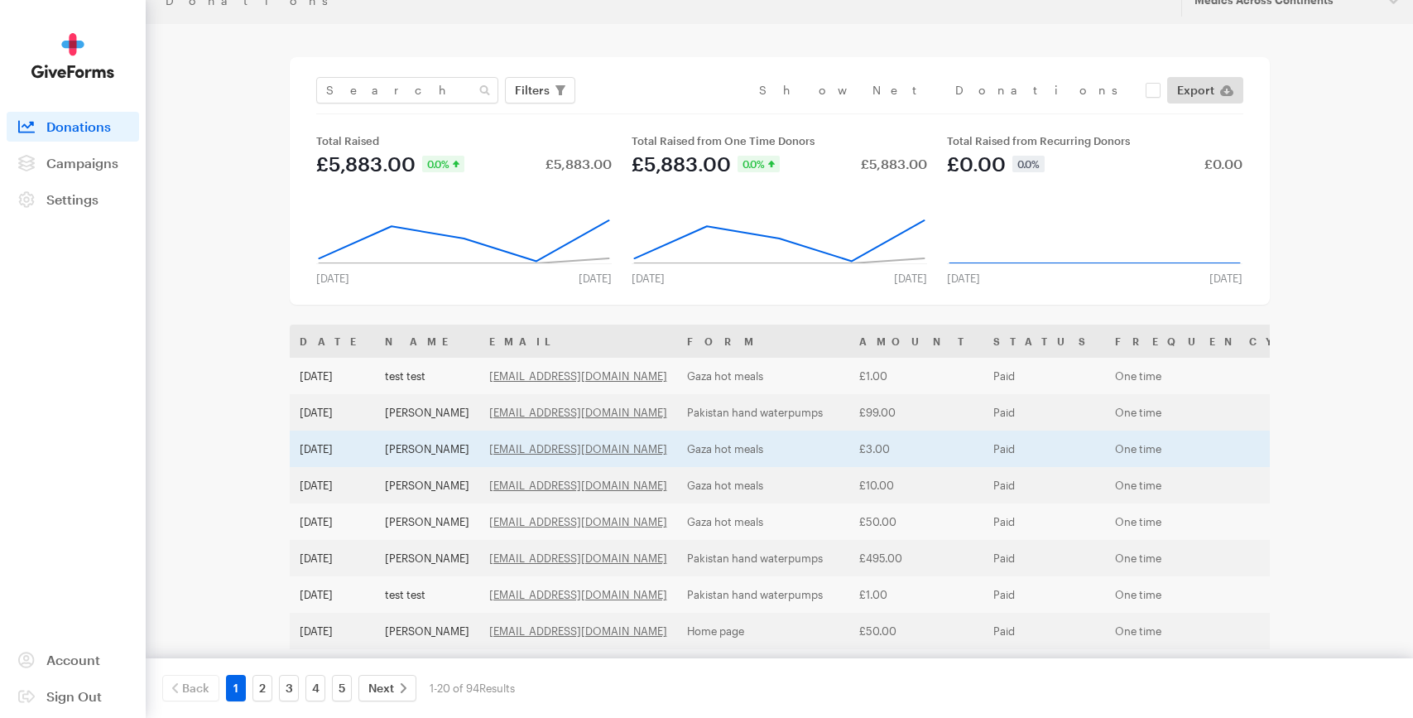
scroll to position [0, 0]
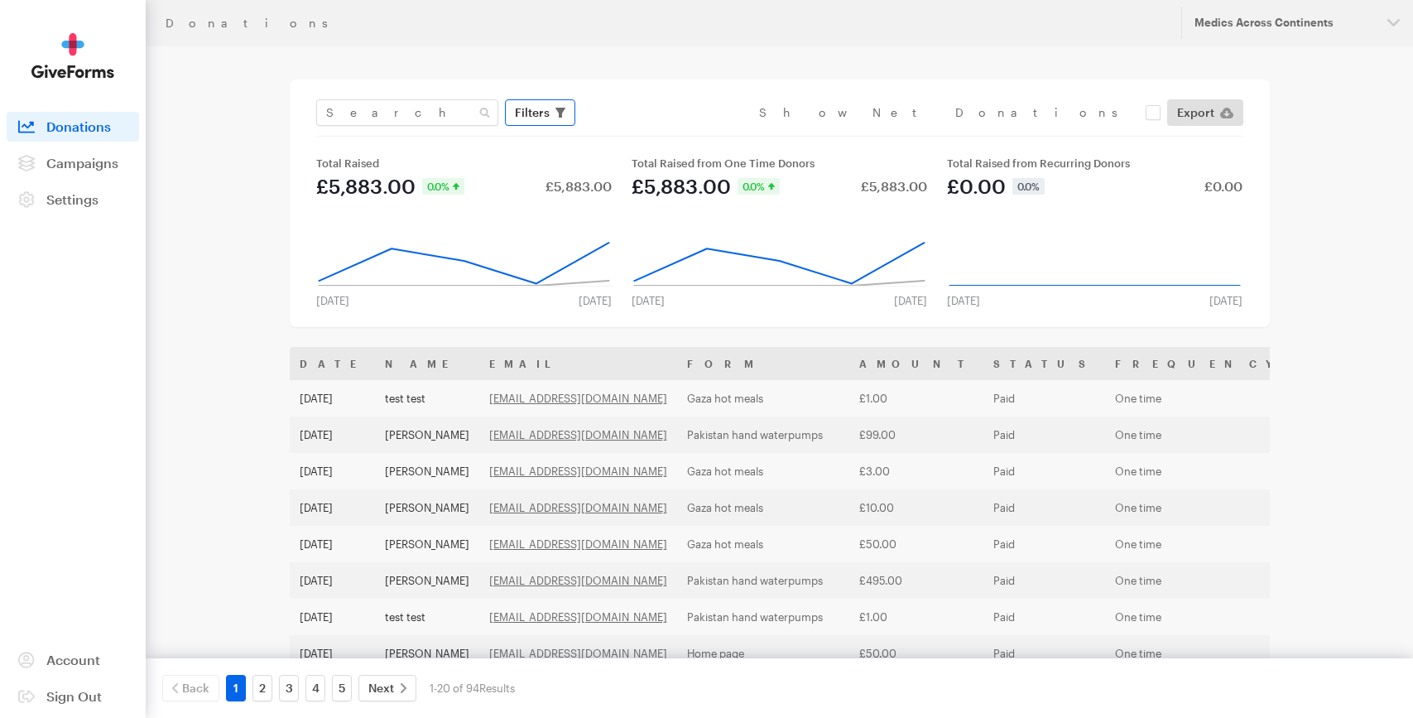
click at [532, 121] on span "Filters" at bounding box center [532, 113] width 35 height 20
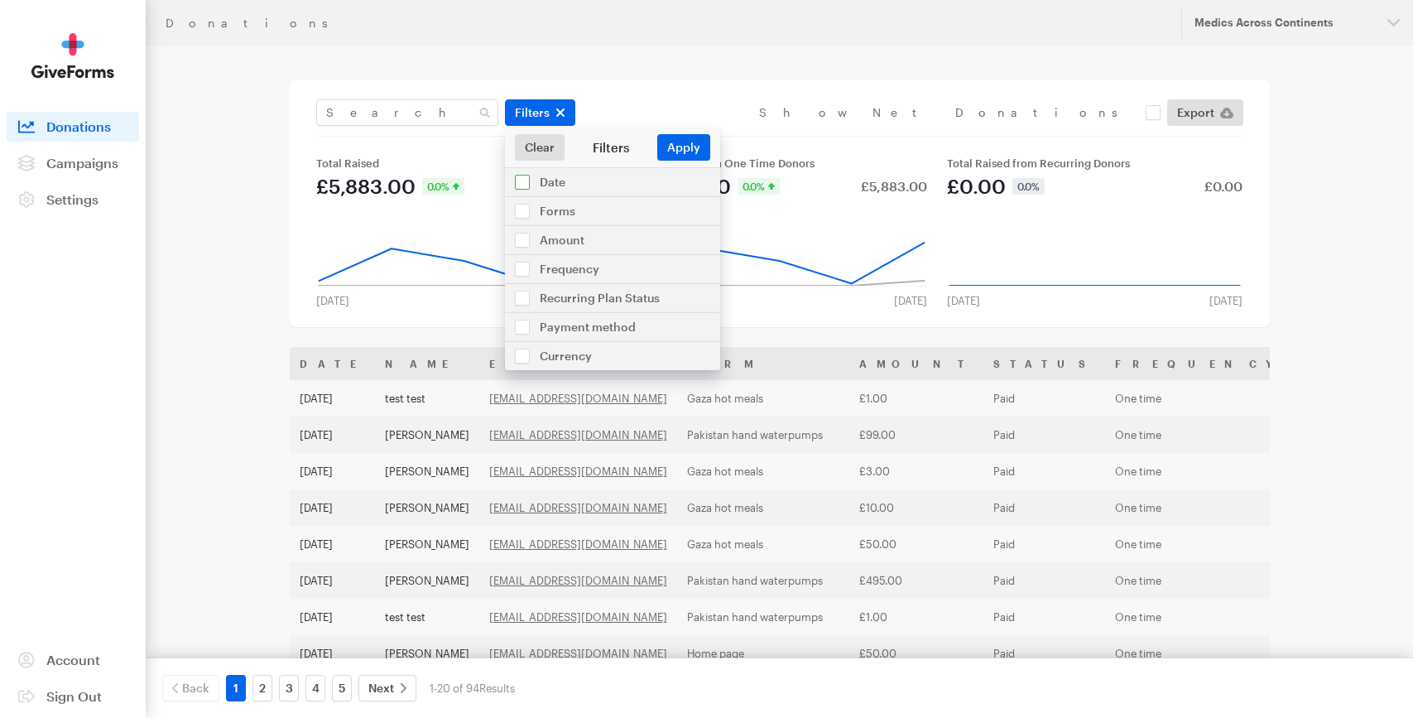
click at [519, 180] on input "checkbox" at bounding box center [612, 182] width 215 height 28
checkbox input "true"
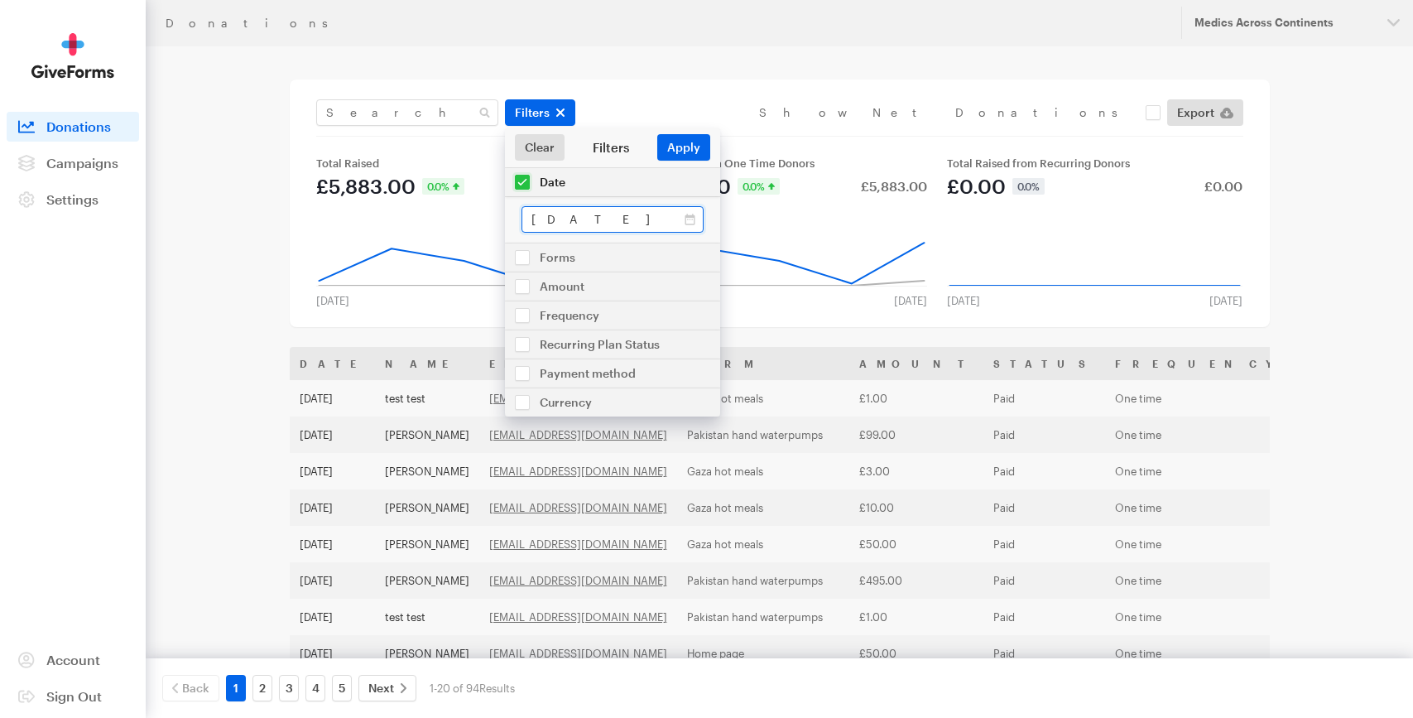
click at [560, 215] on input "Aug 02, 2025 - Aug 29, 2025" at bounding box center [612, 219] width 182 height 26
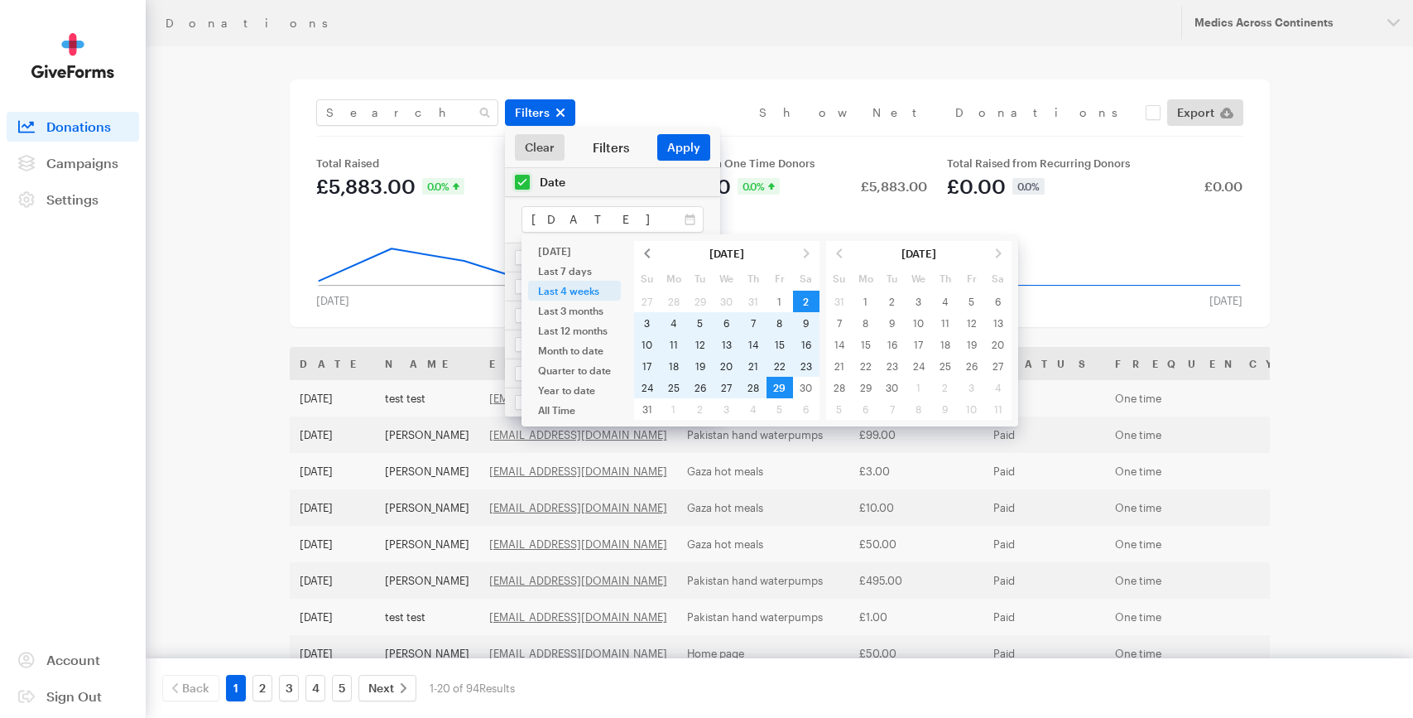
click at [650, 252] on span at bounding box center [647, 254] width 26 height 22
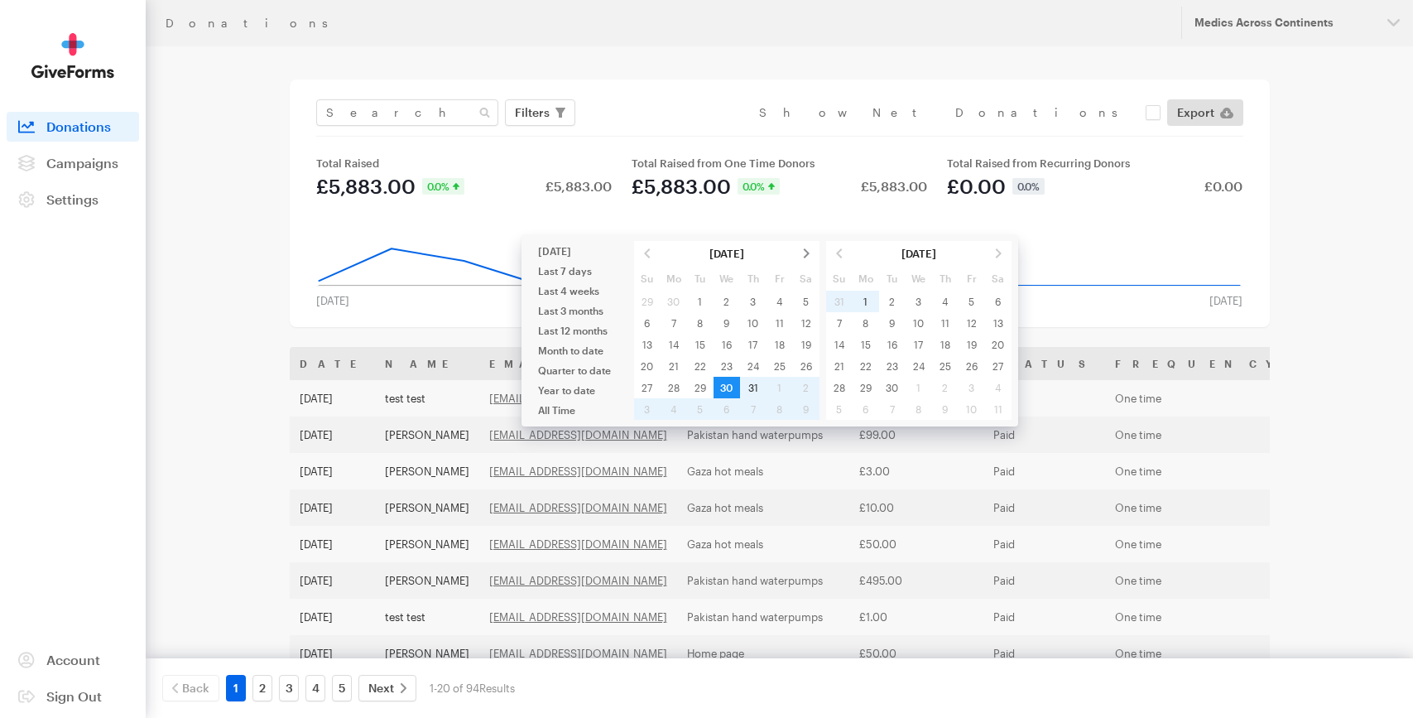
click at [807, 252] on span at bounding box center [806, 254] width 26 height 22
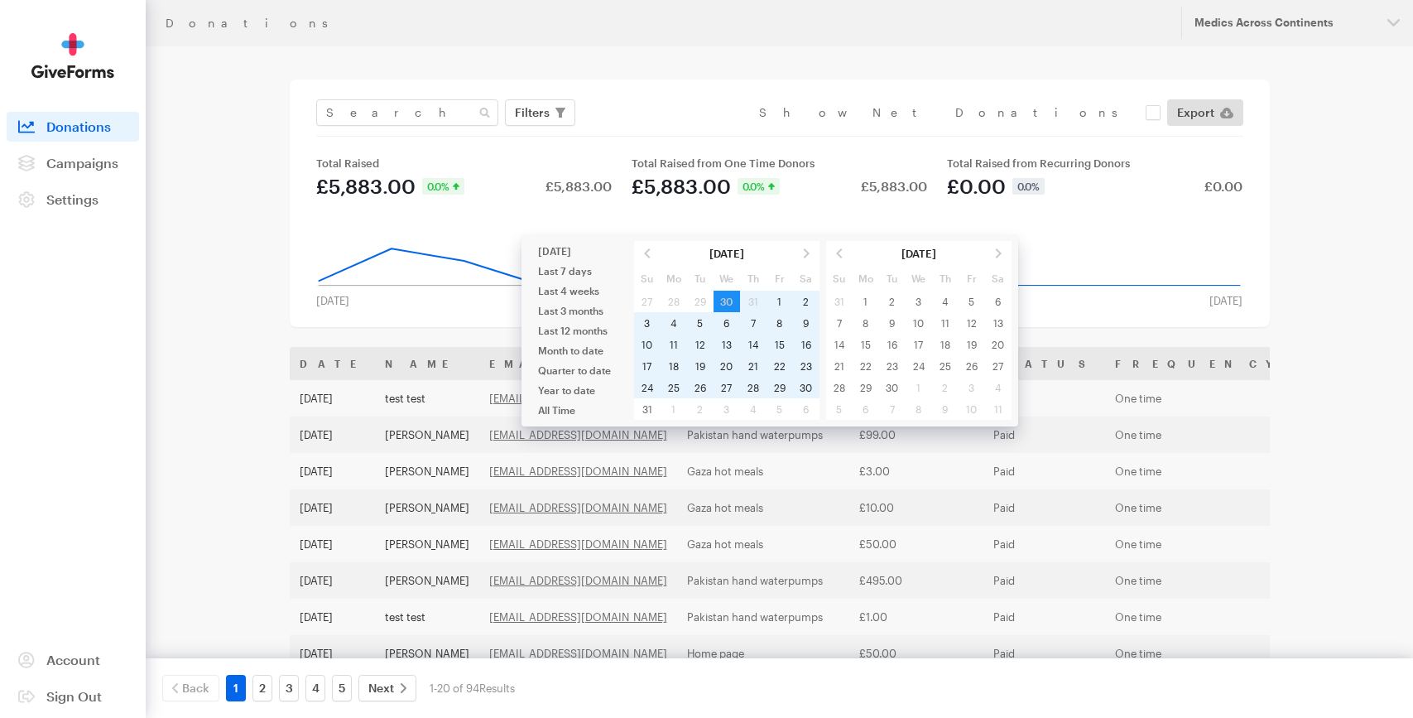
type input "[DATE] - [DATE]"
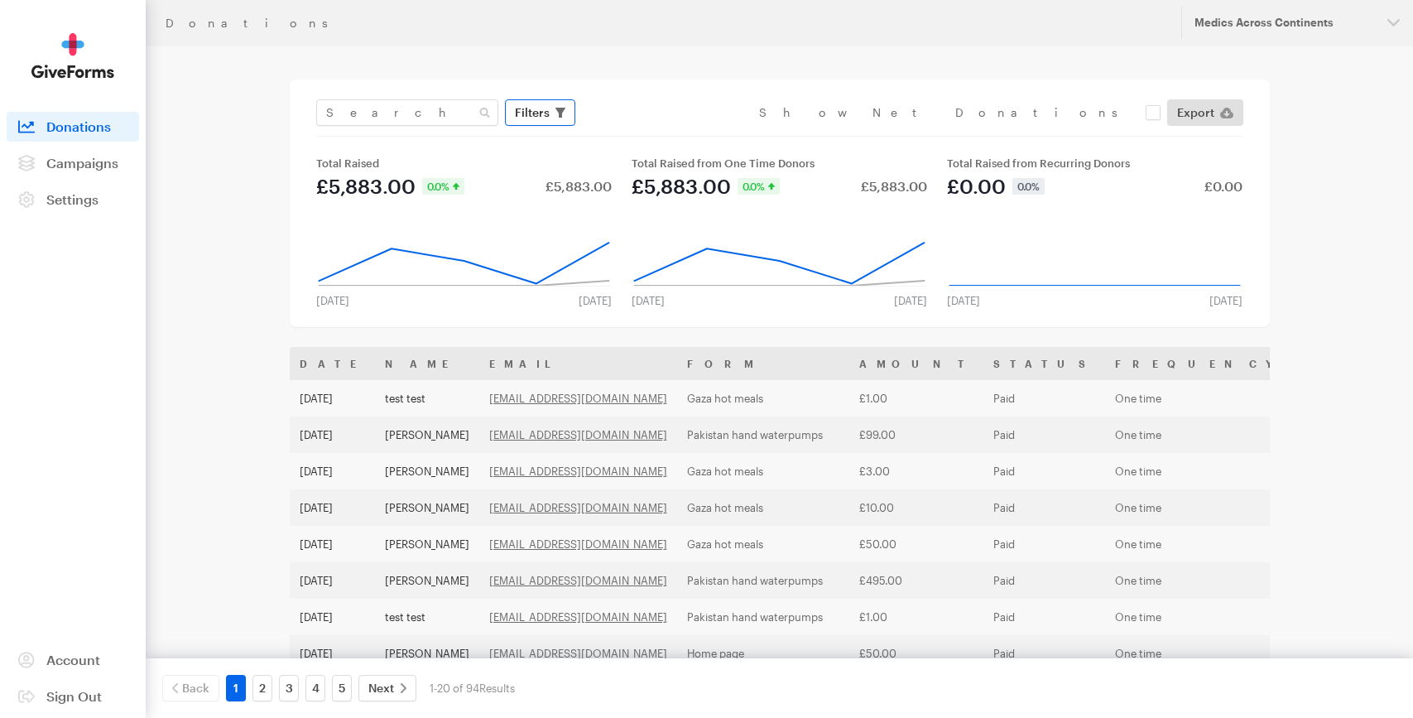
click at [546, 115] on span "Filters" at bounding box center [532, 113] width 35 height 20
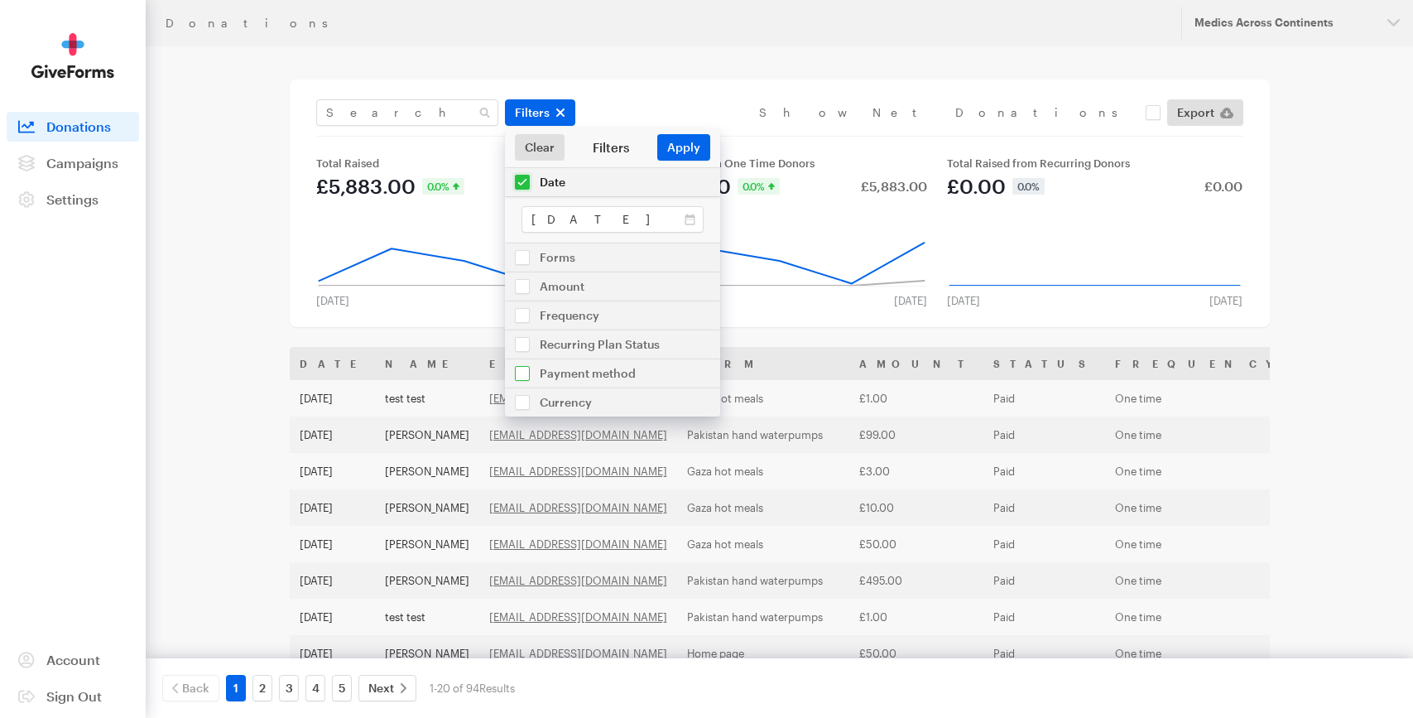
click at [524, 375] on input "checkbox" at bounding box center [612, 373] width 215 height 28
checkbox input "true"
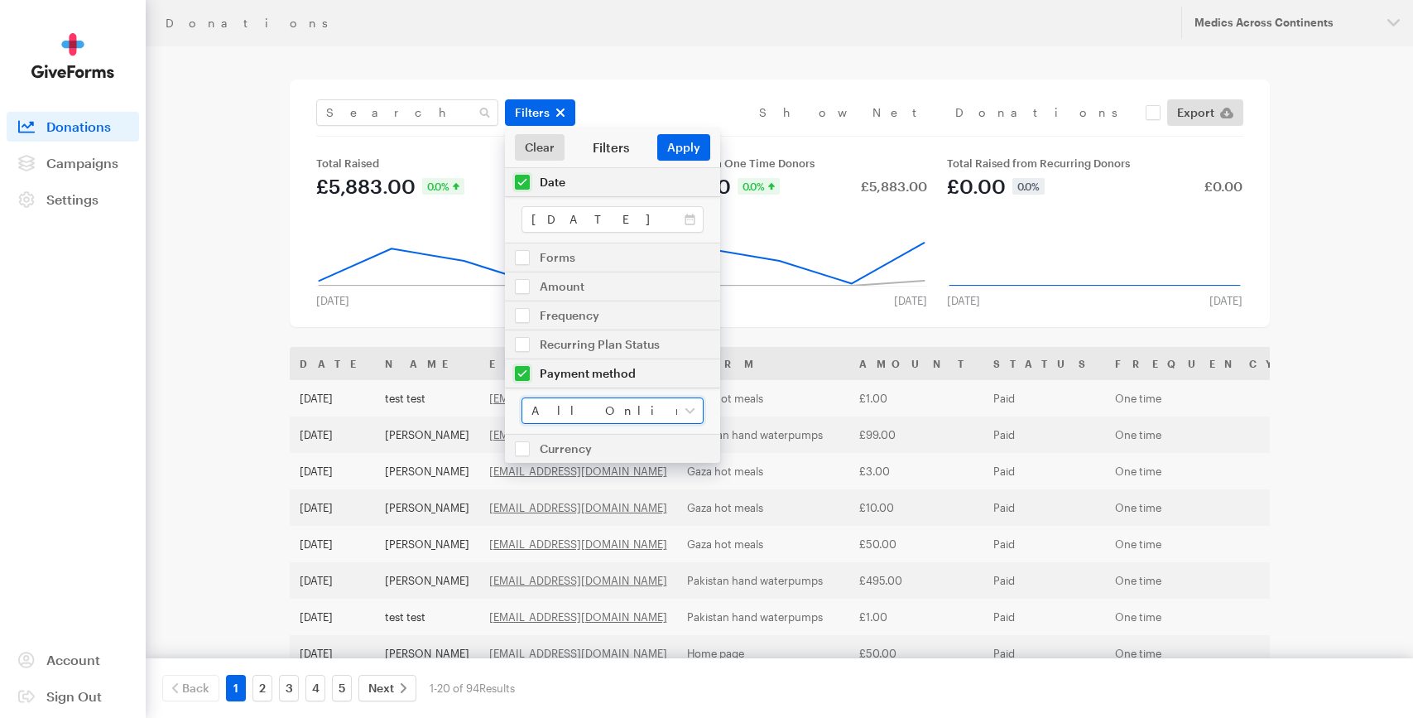
click at [599, 407] on select "All Online Payments Visa MasterCard American Express Discover PayPal ACH Bank T…" at bounding box center [612, 410] width 182 height 26
click at [609, 153] on div "Filters" at bounding box center [610, 147] width 93 height 17
click at [613, 146] on div "Filters" at bounding box center [610, 147] width 93 height 17
click at [685, 150] on button "Apply" at bounding box center [683, 147] width 53 height 26
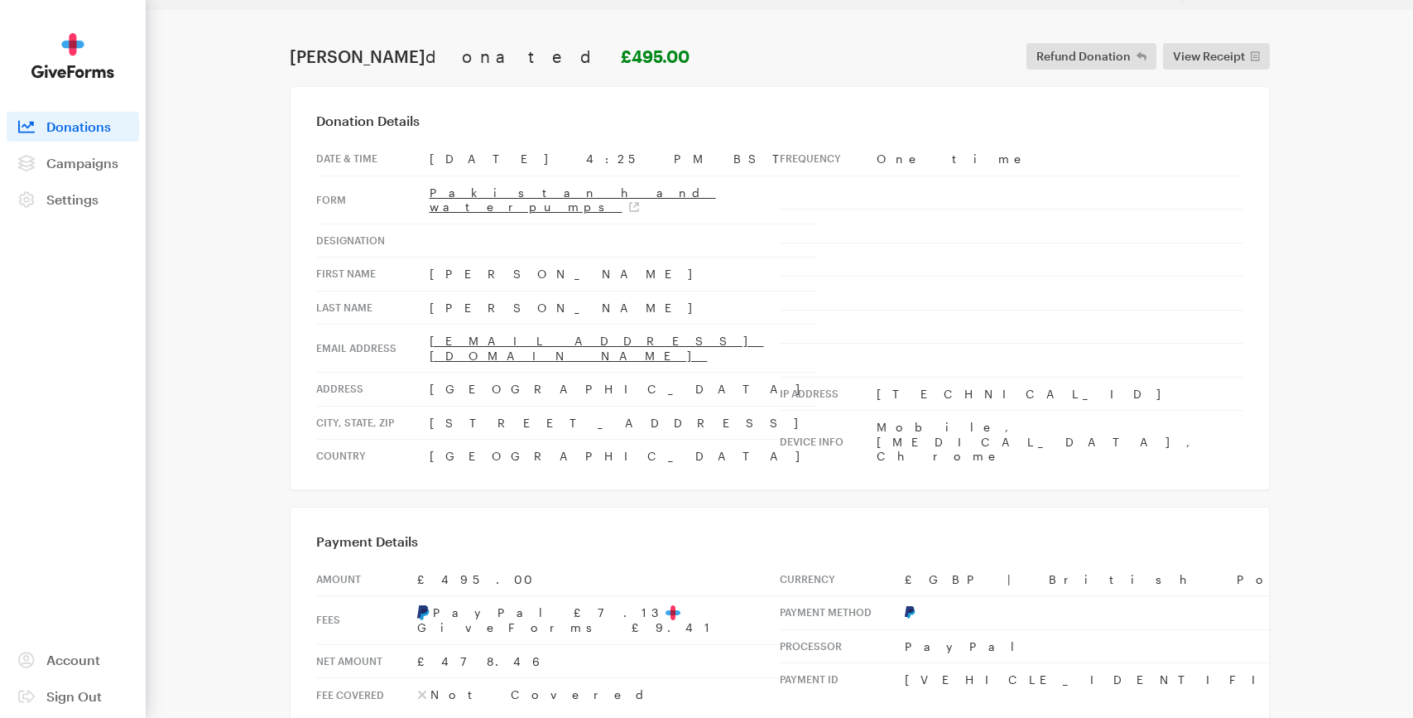
scroll to position [180, 0]
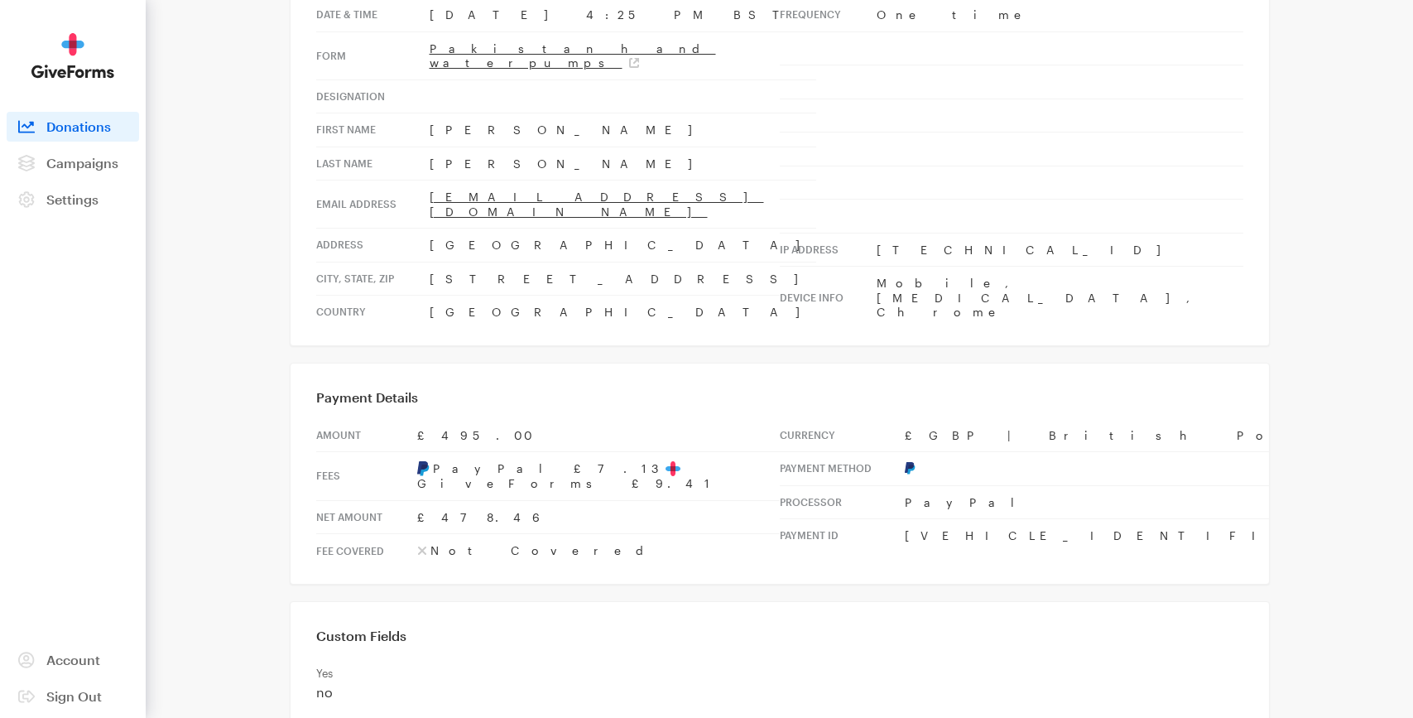
drag, startPoint x: 401, startPoint y: 436, endPoint x: 630, endPoint y: 437, distance: 229.3
click at [630, 452] on tr "Fees PayPal £7.13 GiveForms £9.41" at bounding box center [548, 476] width 464 height 49
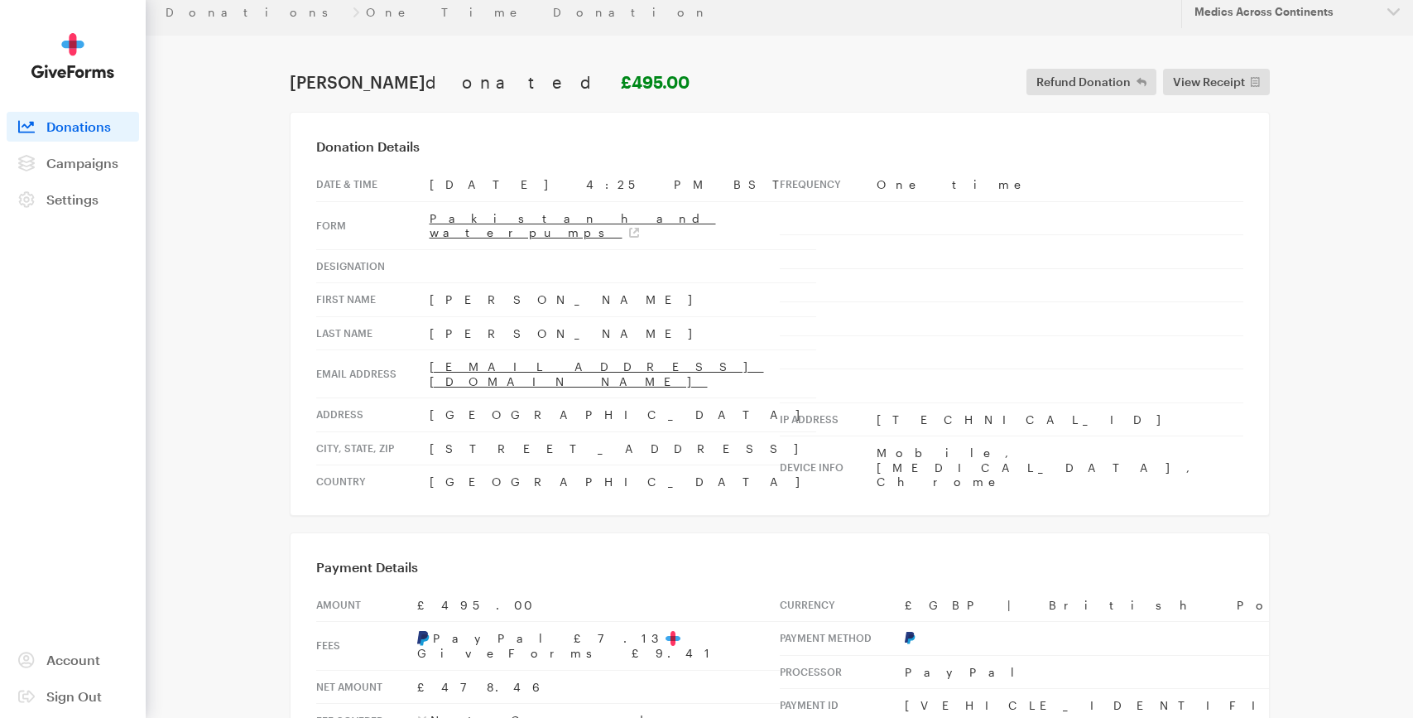
scroll to position [0, 0]
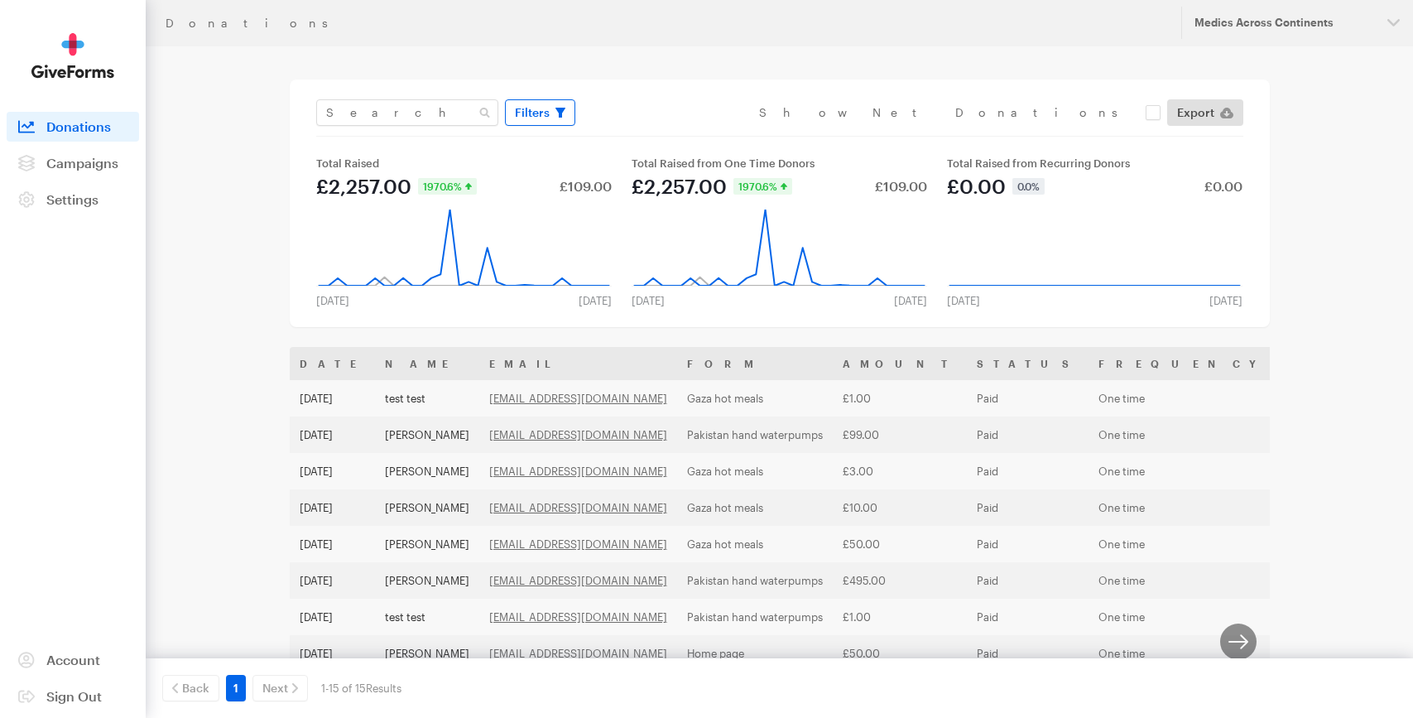
click at [525, 111] on span "Filters" at bounding box center [532, 113] width 35 height 20
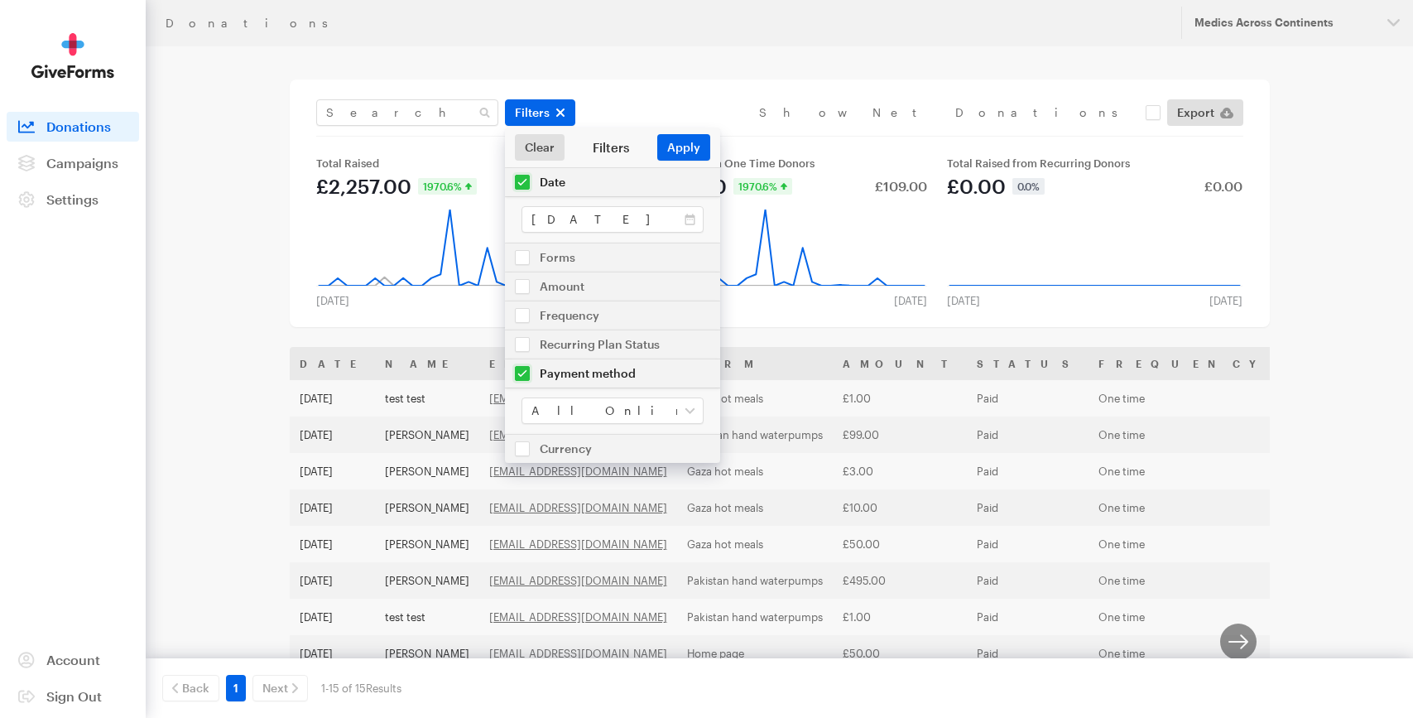
click at [795, 108] on div "Filters Clear Filters Apply Date [DATE] - [DATE] Forms Qurbani [GEOGRAPHIC_DATA…" at bounding box center [780, 112] width 934 height 26
